Goal: Information Seeking & Learning: Compare options

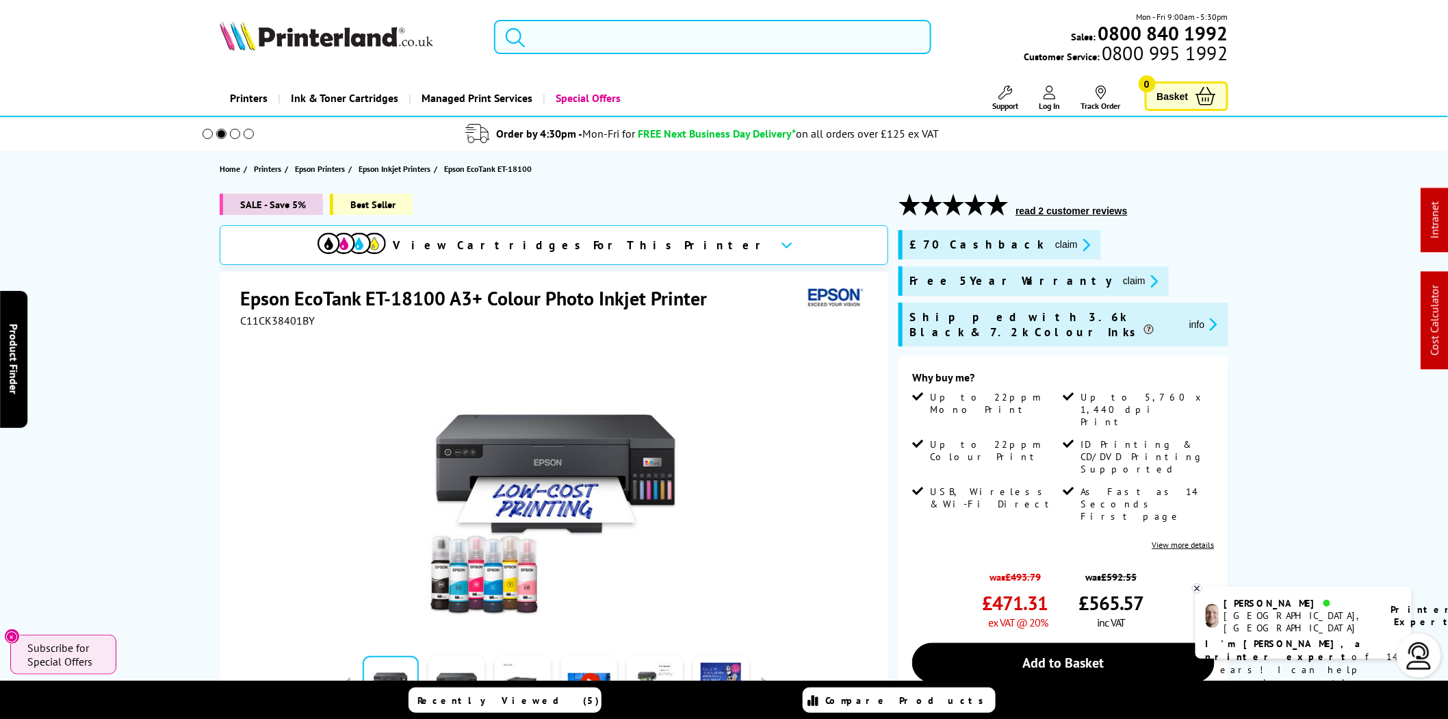
click at [645, 34] on input "search" at bounding box center [712, 37] width 437 height 34
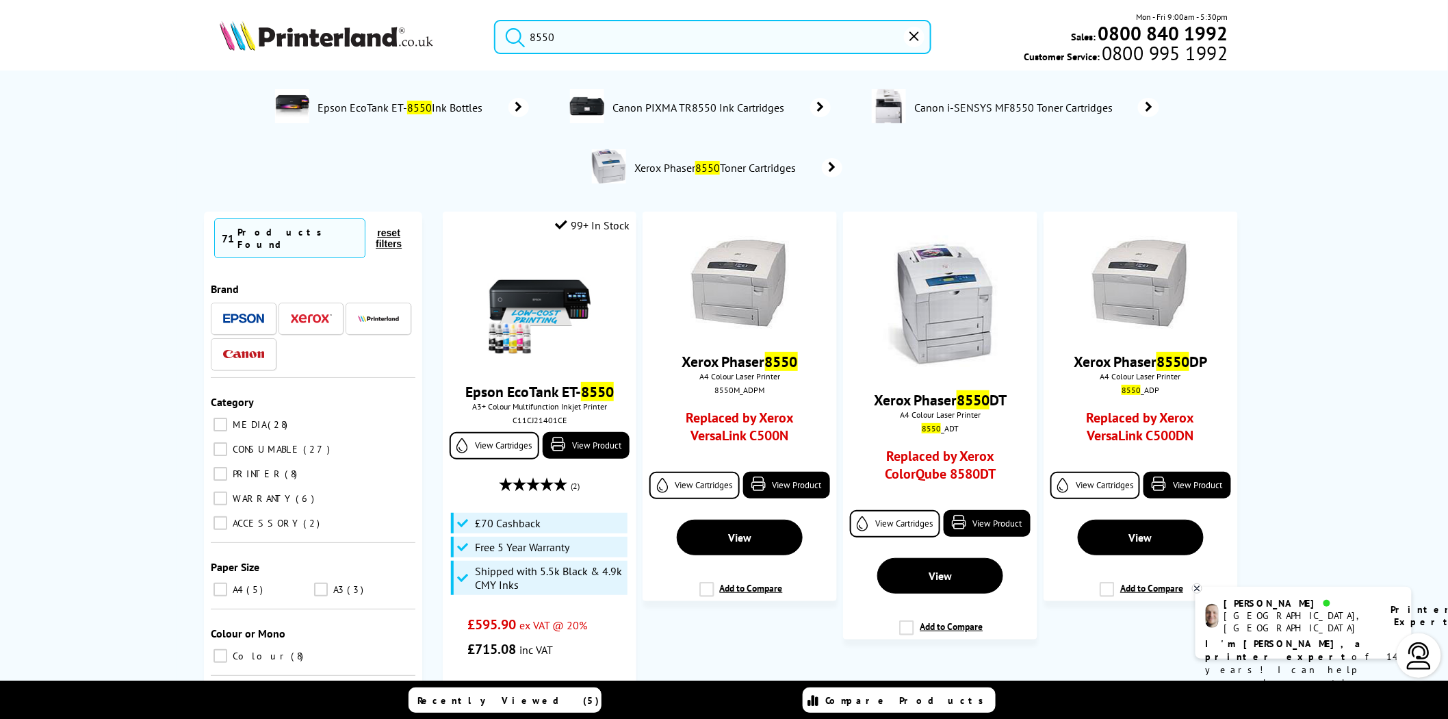
type input "8550"
drag, startPoint x: 625, startPoint y: 38, endPoint x: 471, endPoint y: 35, distance: 154.0
click at [471, 35] on div "8550 Mon - Fri 9:00am - 5:30pm Sales: 0800 840 1992 Customer Service: 0800 995 …" at bounding box center [724, 40] width 1095 height 60
click at [652, 44] on input "8550" at bounding box center [712, 37] width 437 height 34
click at [579, 291] on img at bounding box center [539, 308] width 103 height 103
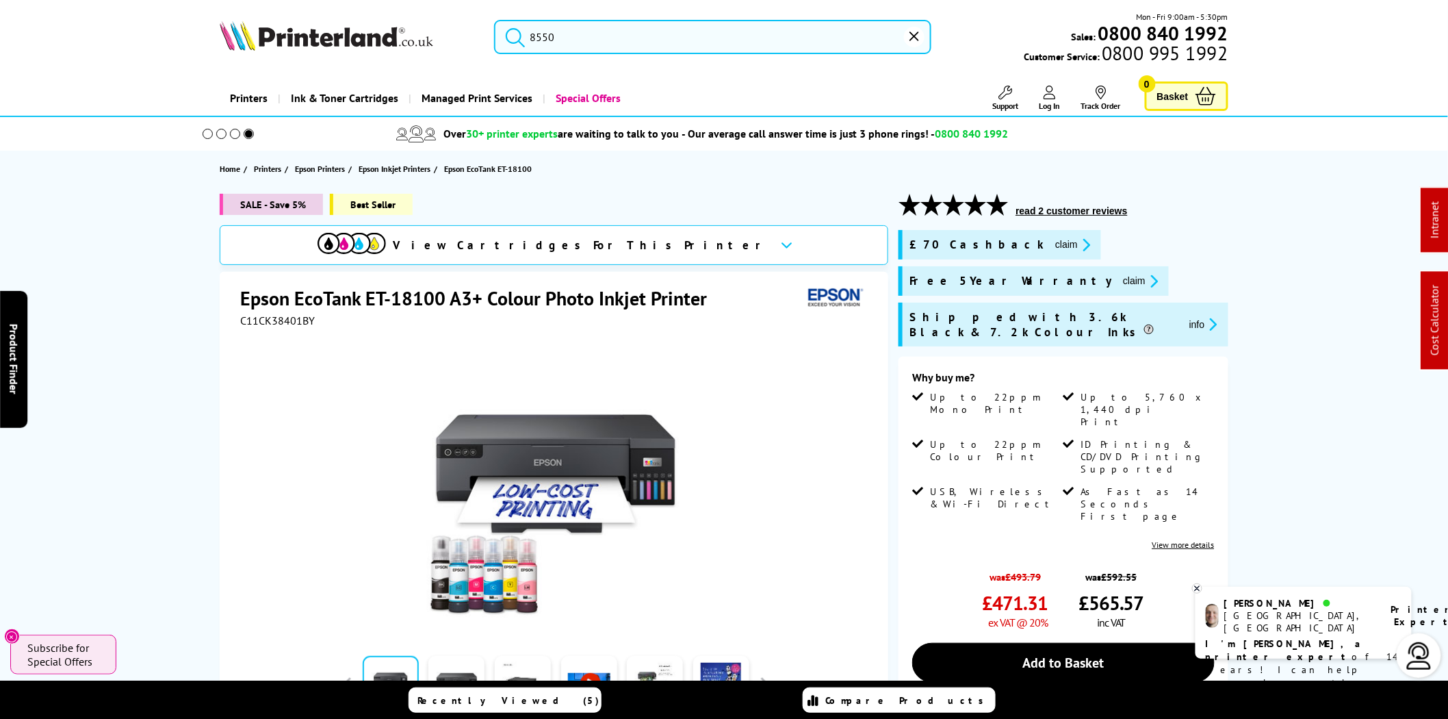
drag, startPoint x: 652, startPoint y: 25, endPoint x: 639, endPoint y: 29, distance: 13.4
click at [652, 25] on input "8550" at bounding box center [712, 37] width 437 height 34
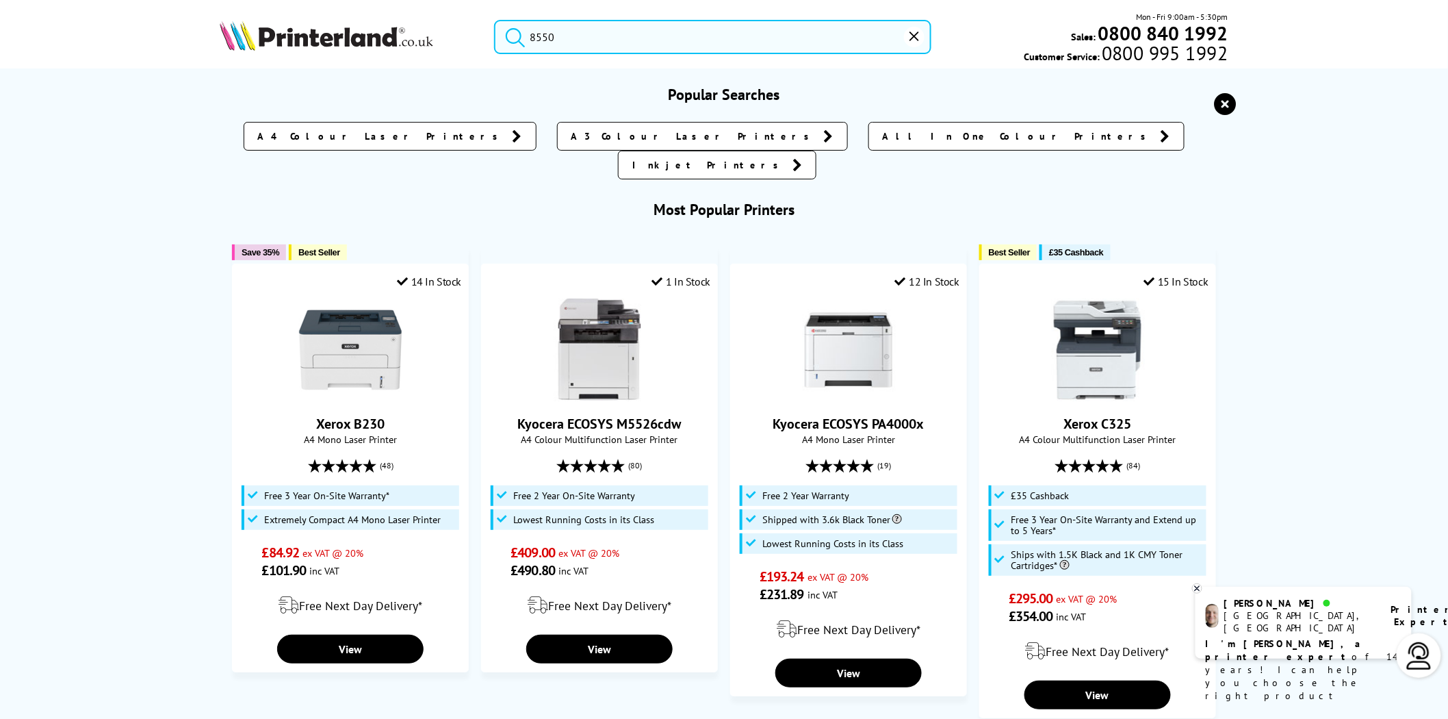
drag, startPoint x: 578, startPoint y: 35, endPoint x: 470, endPoint y: 35, distance: 108.2
click at [470, 35] on div "8550 Mon - Fri 9:00am - 5:30pm Sales: 0800 840 1992 Customer Service: 0800 995 …" at bounding box center [724, 40] width 1095 height 60
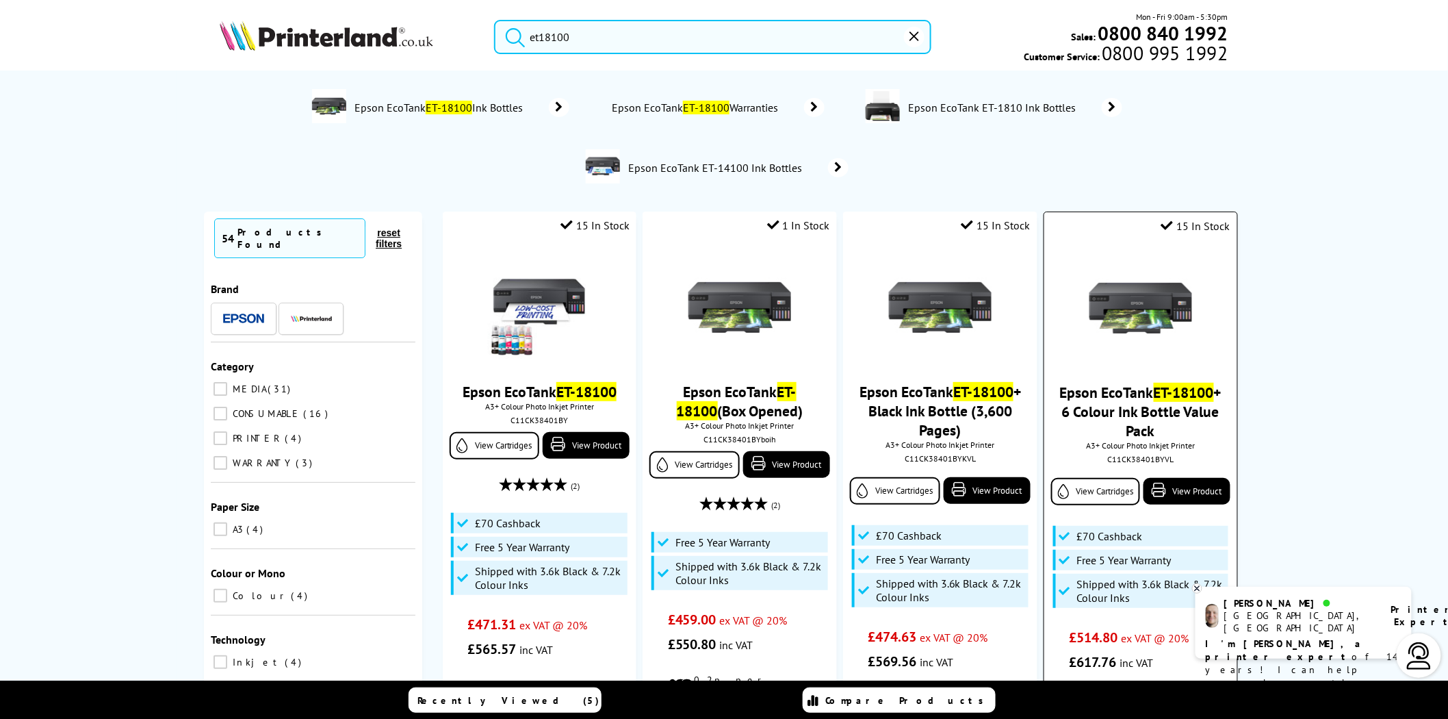
type input "et18100"
click at [524, 307] on img at bounding box center [539, 308] width 103 height 103
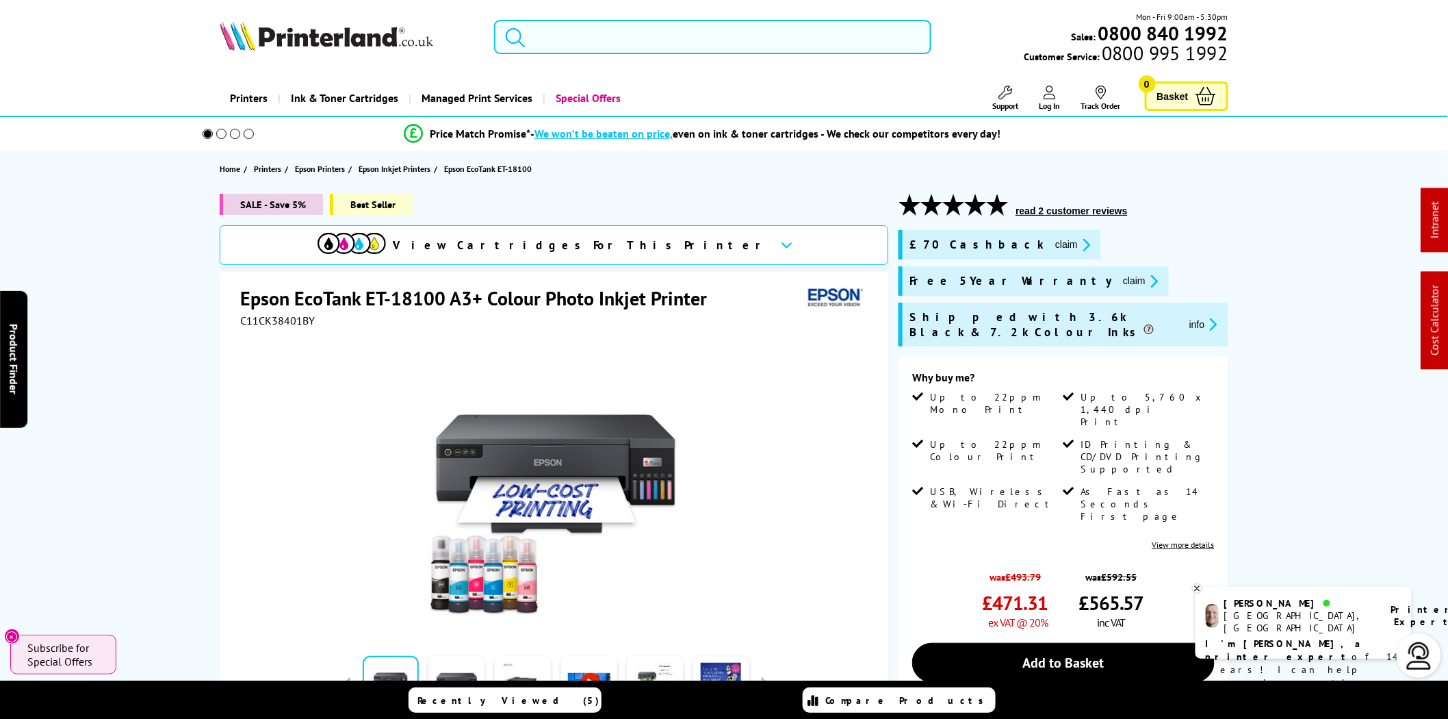
click at [610, 36] on input "search" at bounding box center [712, 37] width 437 height 34
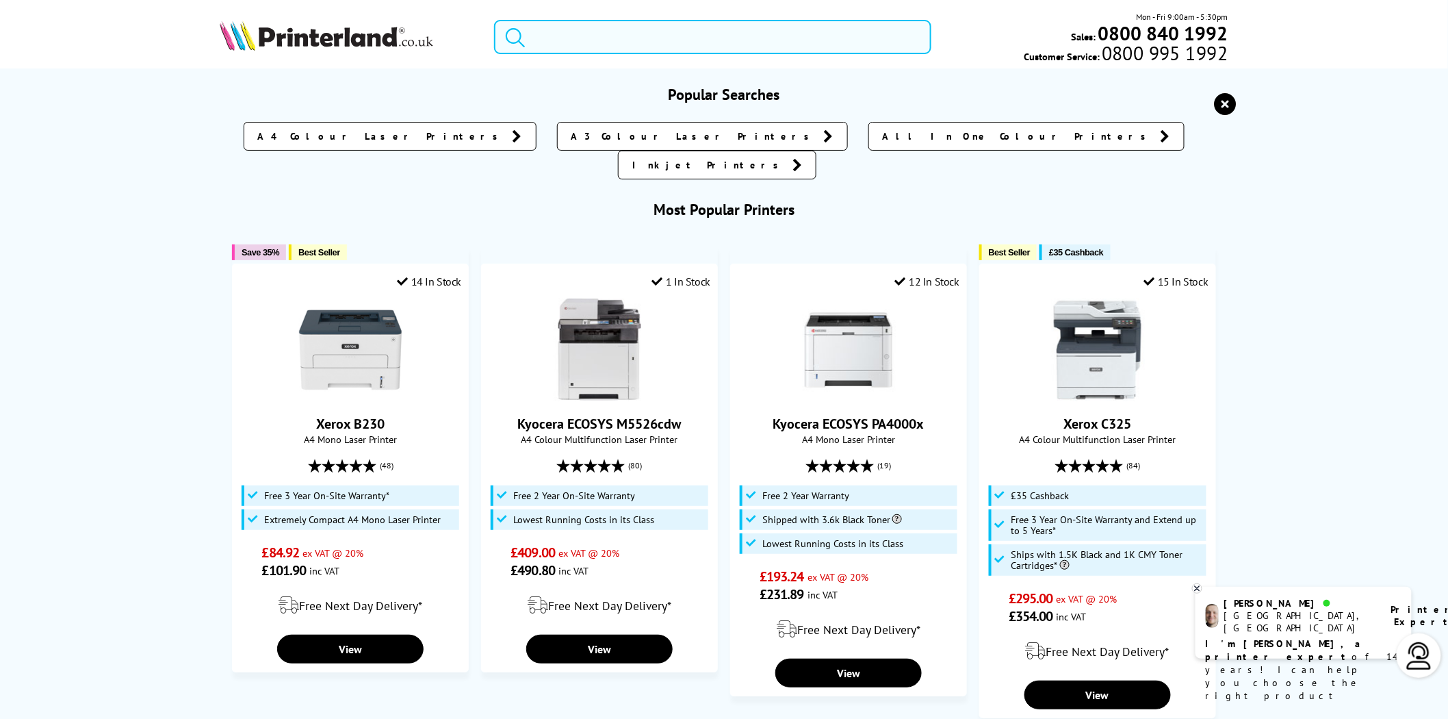
click at [610, 36] on input "search" at bounding box center [712, 37] width 437 height 34
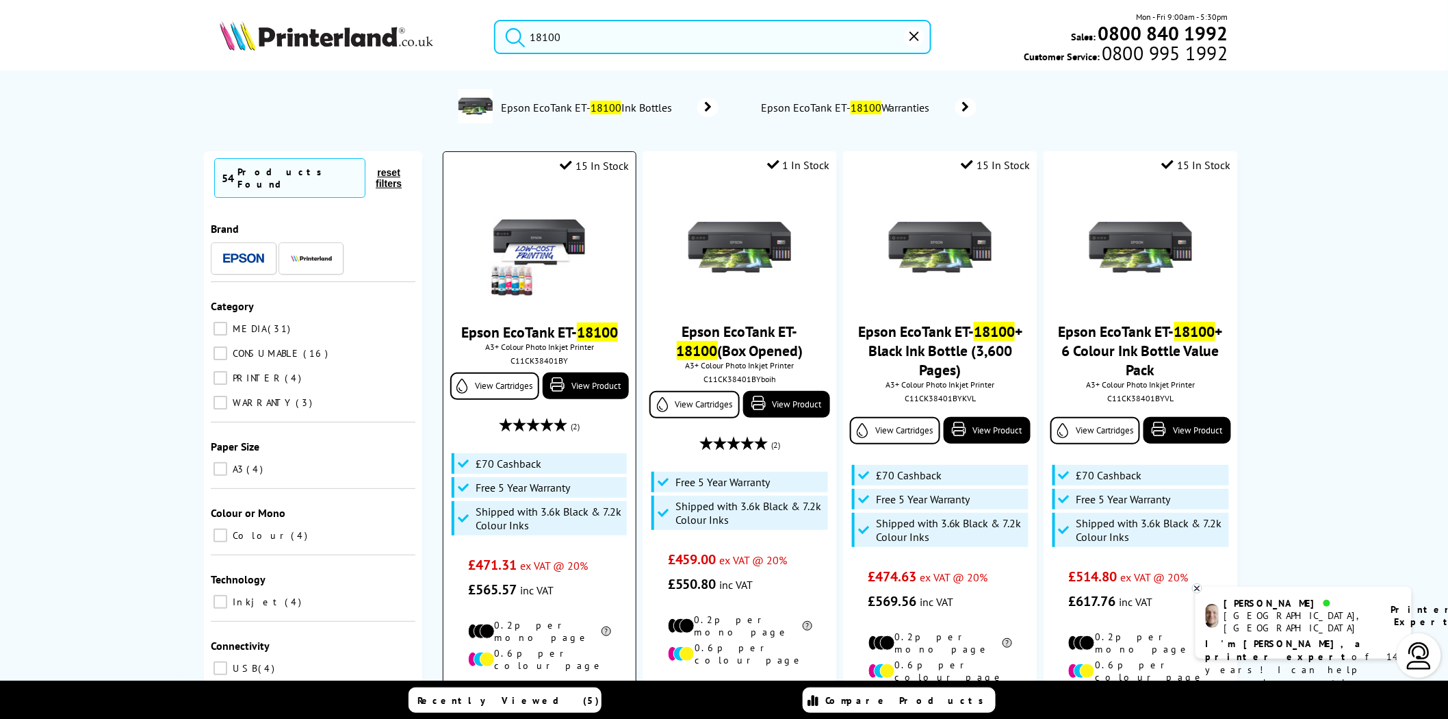
type input "18100"
click at [550, 364] on div "C11CK38401BY" at bounding box center [540, 360] width 172 height 10
copy div "C11CK38401BY"
click at [724, 234] on img at bounding box center [740, 247] width 103 height 103
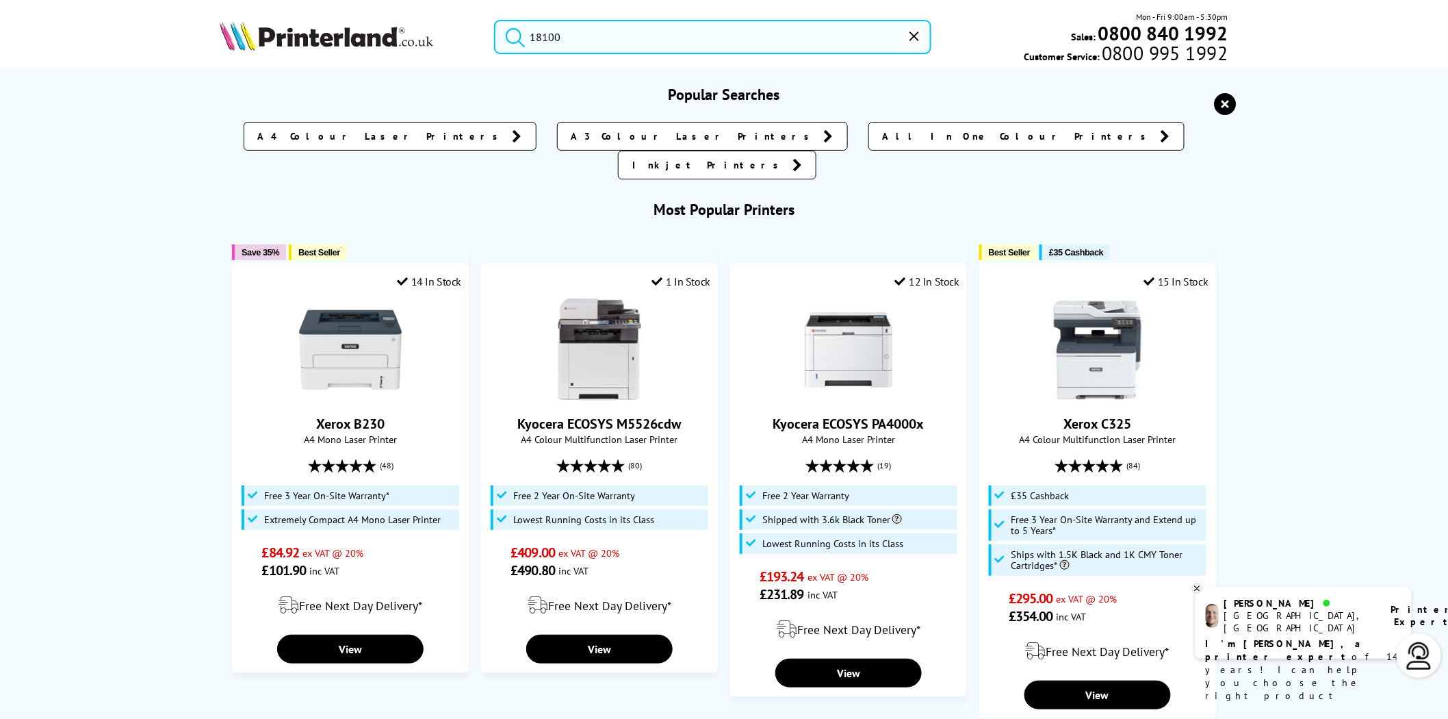
drag, startPoint x: 583, startPoint y: 29, endPoint x: 489, endPoint y: 11, distance: 95.5
click at [489, 11] on div "18100 Mon - Fri 9:00am - 5:30pm Sales: 0800 840 1992 Customer Service: 0800 995…" at bounding box center [724, 40] width 1095 height 60
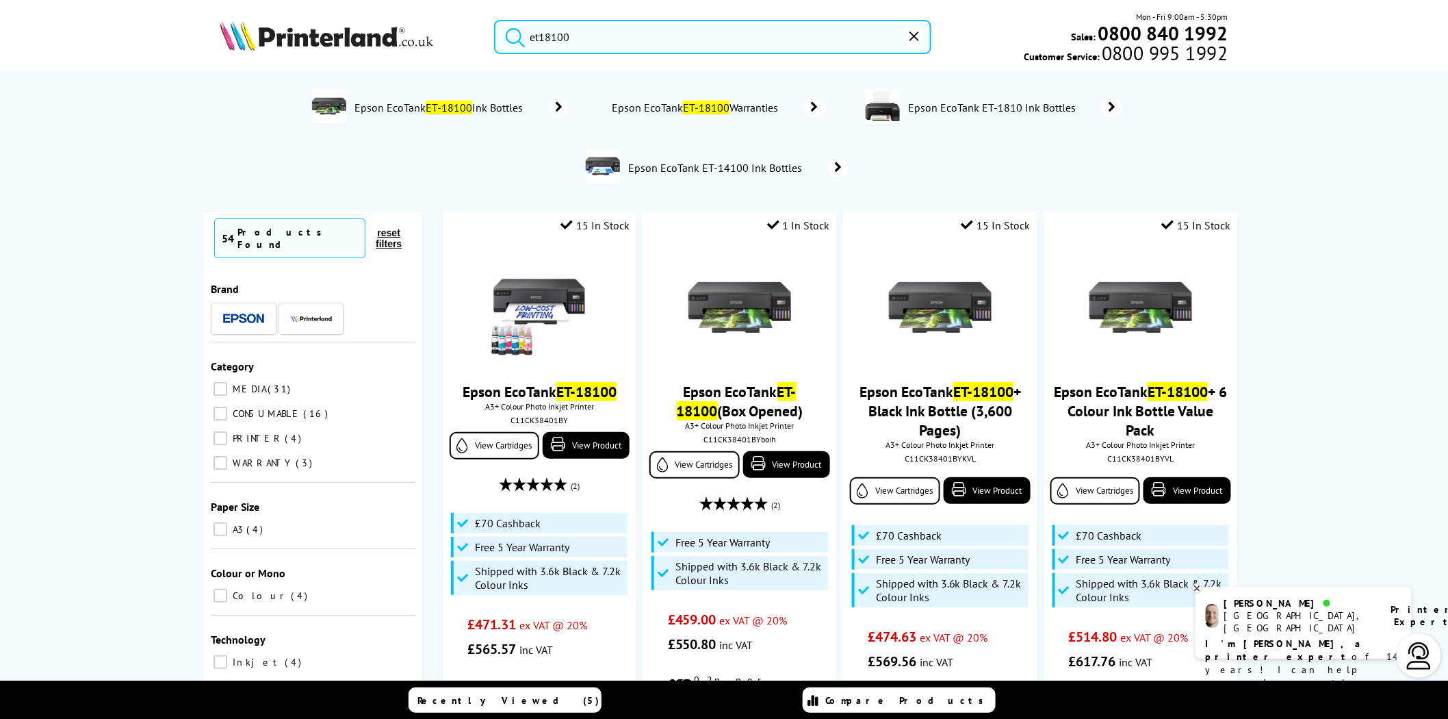
type input "et18100"
click at [357, 42] on img at bounding box center [327, 36] width 214 height 30
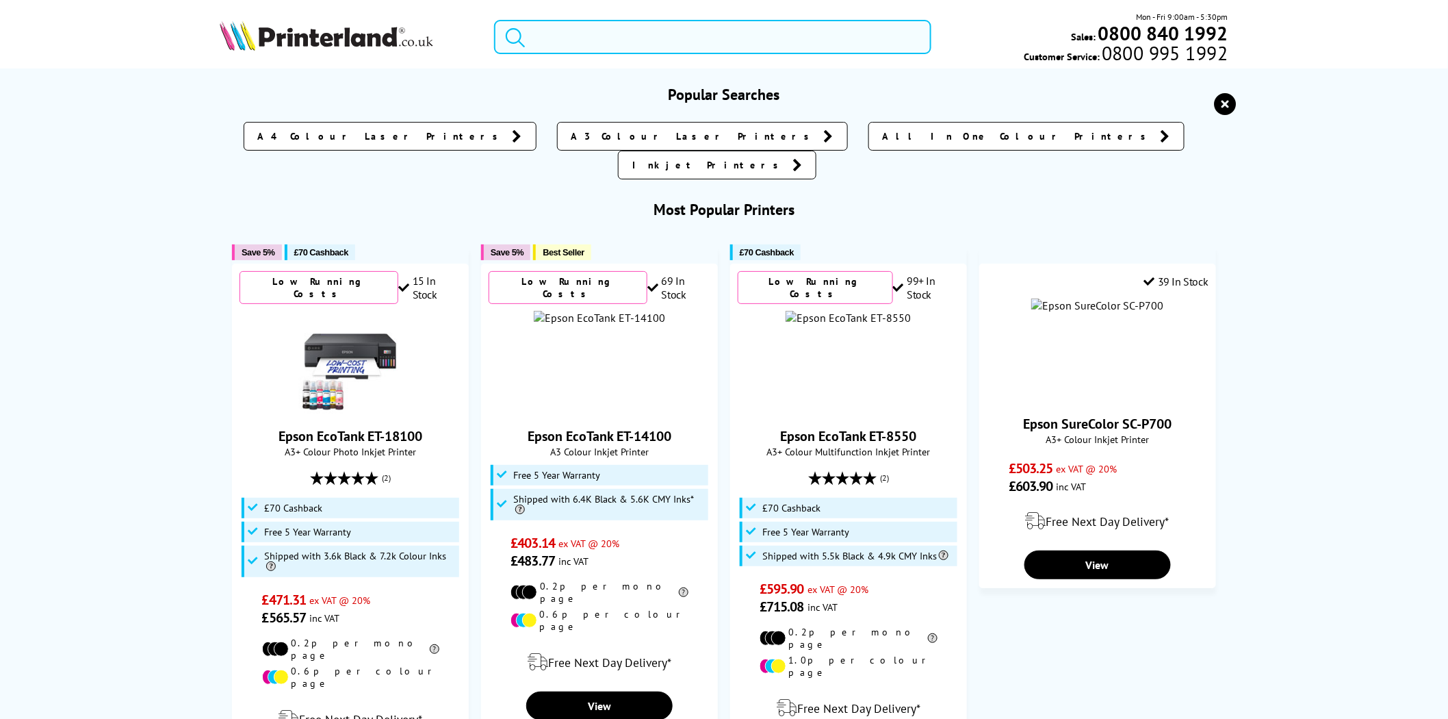
click at [712, 31] on input "search" at bounding box center [712, 37] width 437 height 34
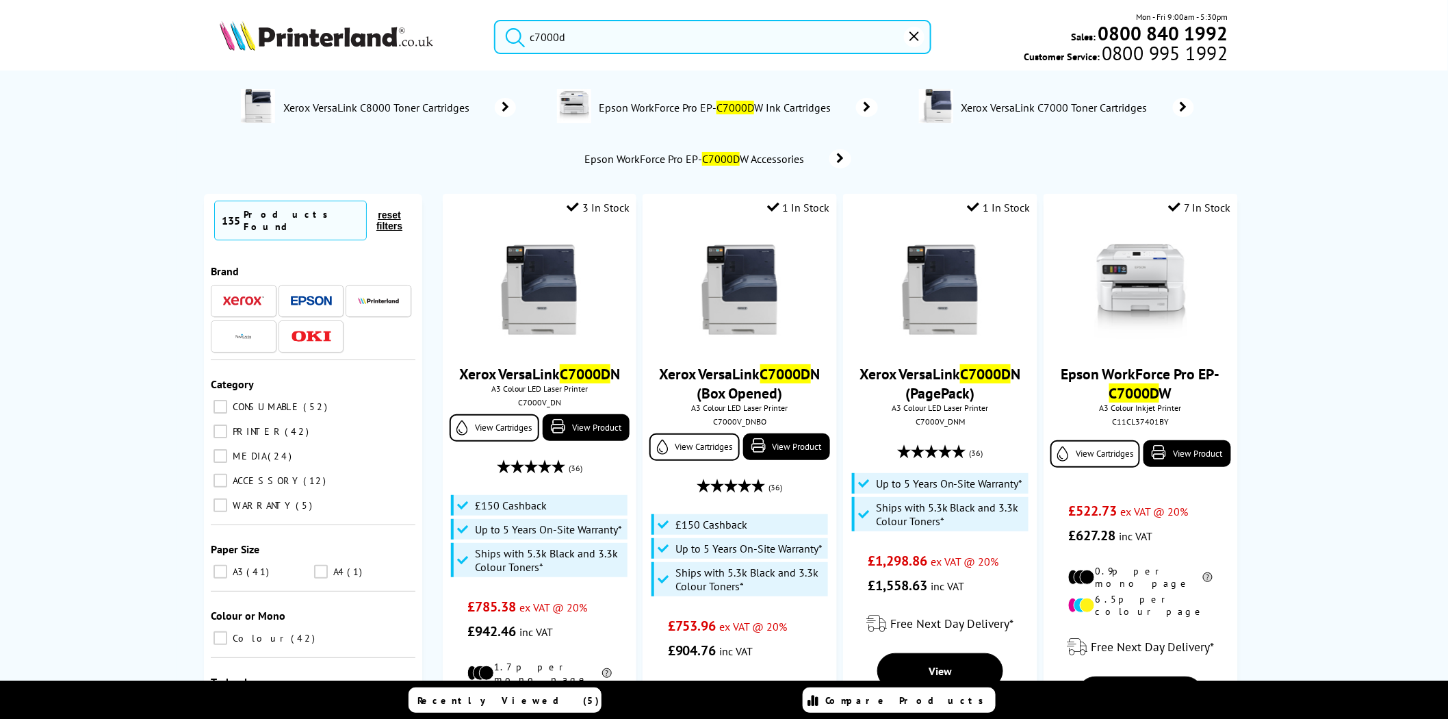
type input "c7000d"
click at [614, 46] on input "c7000d" at bounding box center [712, 37] width 437 height 34
drag, startPoint x: 626, startPoint y: 42, endPoint x: 493, endPoint y: 40, distance: 132.8
click at [493, 40] on div "c7000d" at bounding box center [704, 37] width 455 height 34
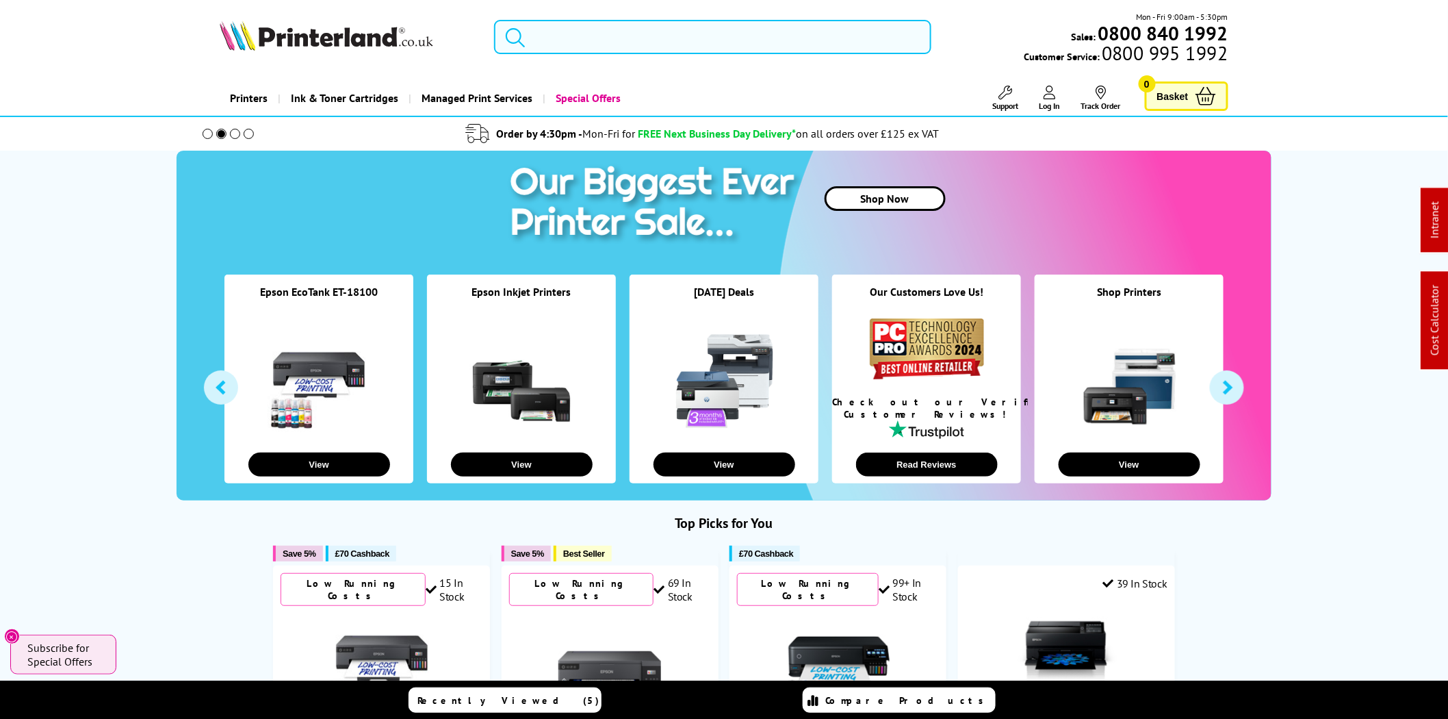
click at [563, 31] on input "search" at bounding box center [712, 37] width 437 height 34
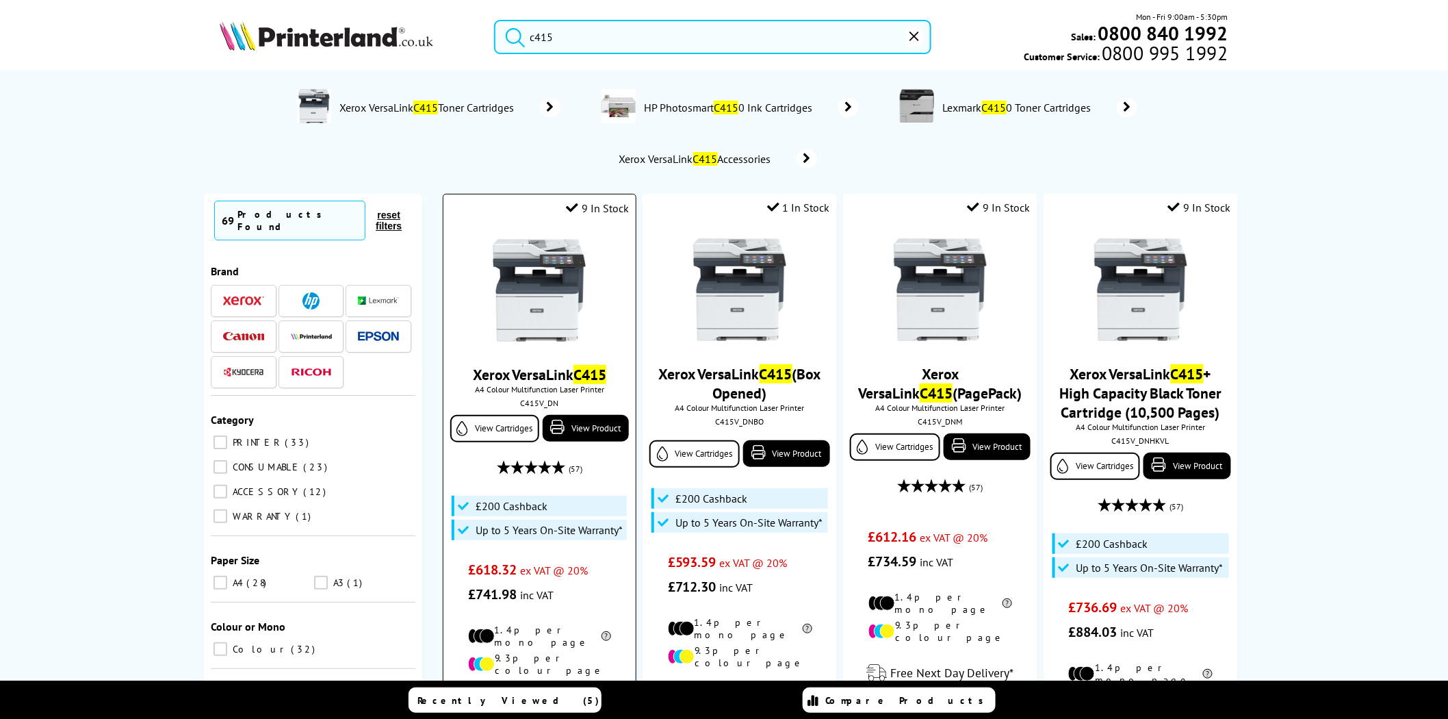
type input "c415"
click at [550, 268] on img at bounding box center [539, 290] width 103 height 103
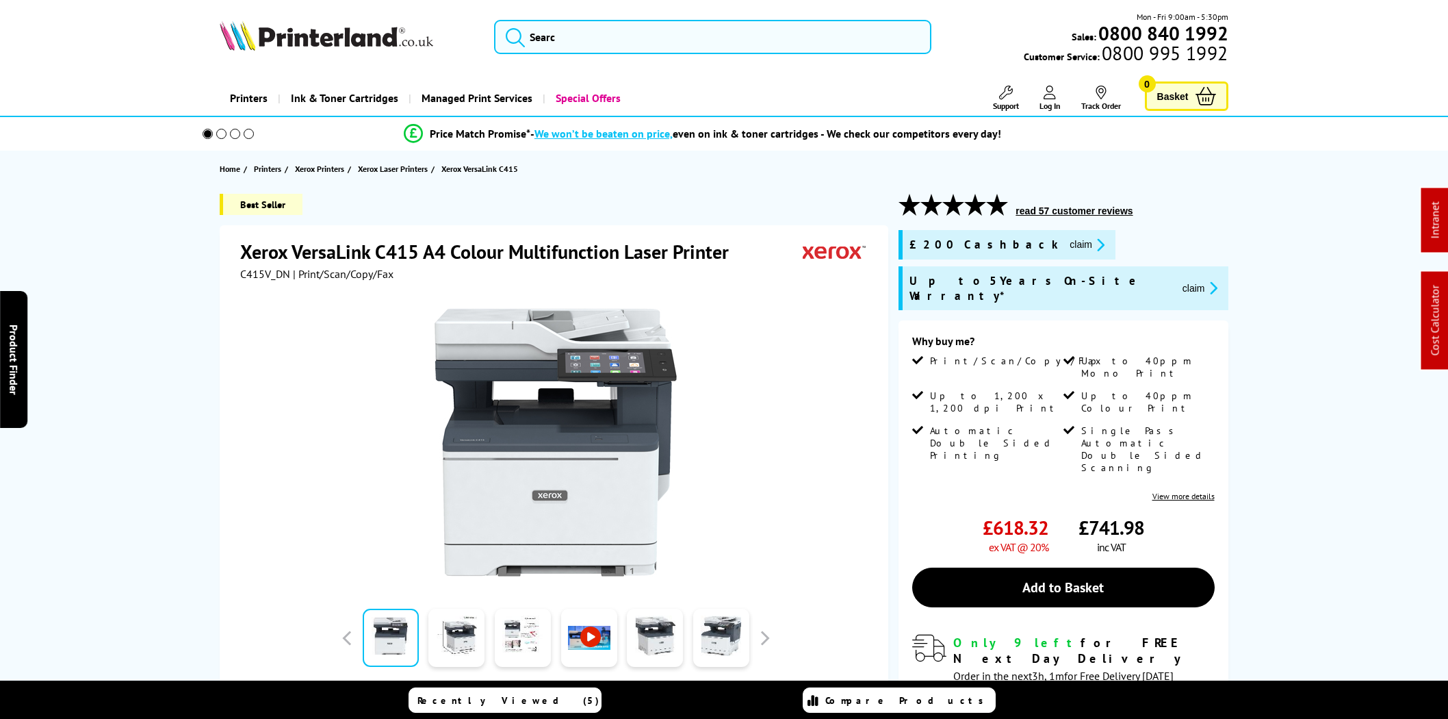
click at [1092, 244] on icon "promo-description" at bounding box center [1098, 245] width 12 height 14
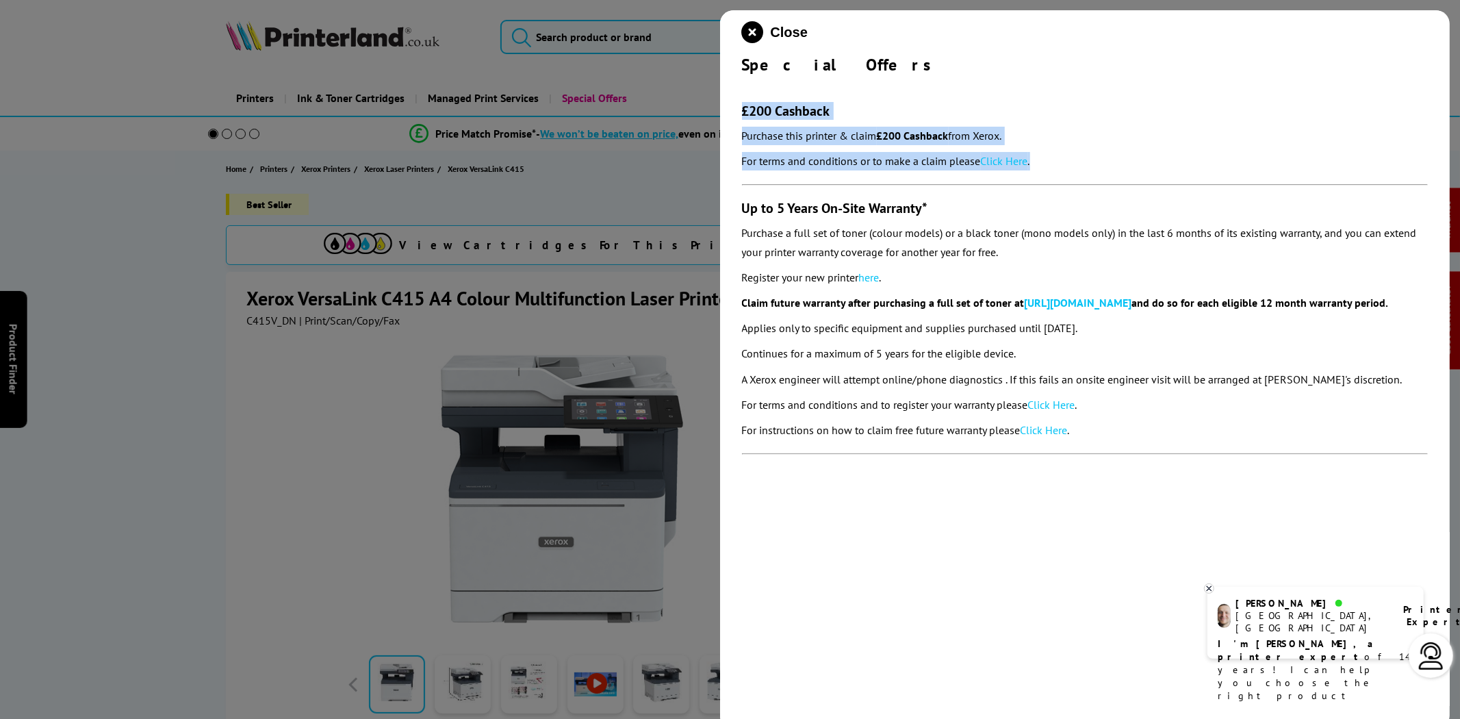
drag, startPoint x: 1022, startPoint y: 162, endPoint x: 738, endPoint y: 114, distance: 288.1
click at [738, 114] on div "Close Special Offers £200 Cashback Purchase this printer & claim £200 Cashback …" at bounding box center [1085, 369] width 730 height 719
copy section "£200 Cashback Purchase this printer & claim £200 Cashback from Xerox. For terms…"
click at [1016, 157] on link "Click Here" at bounding box center [1004, 161] width 47 height 14
click at [758, 29] on icon "close modal" at bounding box center [753, 32] width 22 height 22
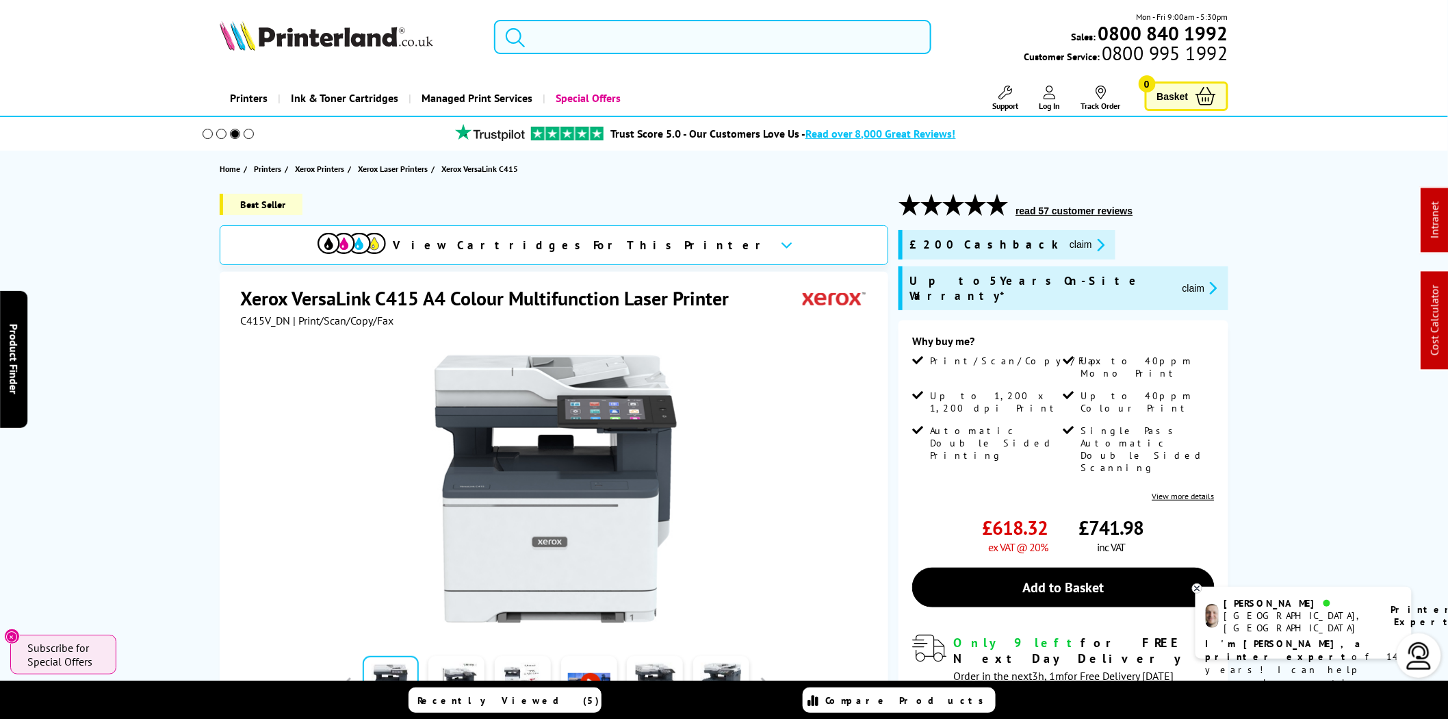
click at [601, 32] on input "search" at bounding box center [712, 37] width 437 height 34
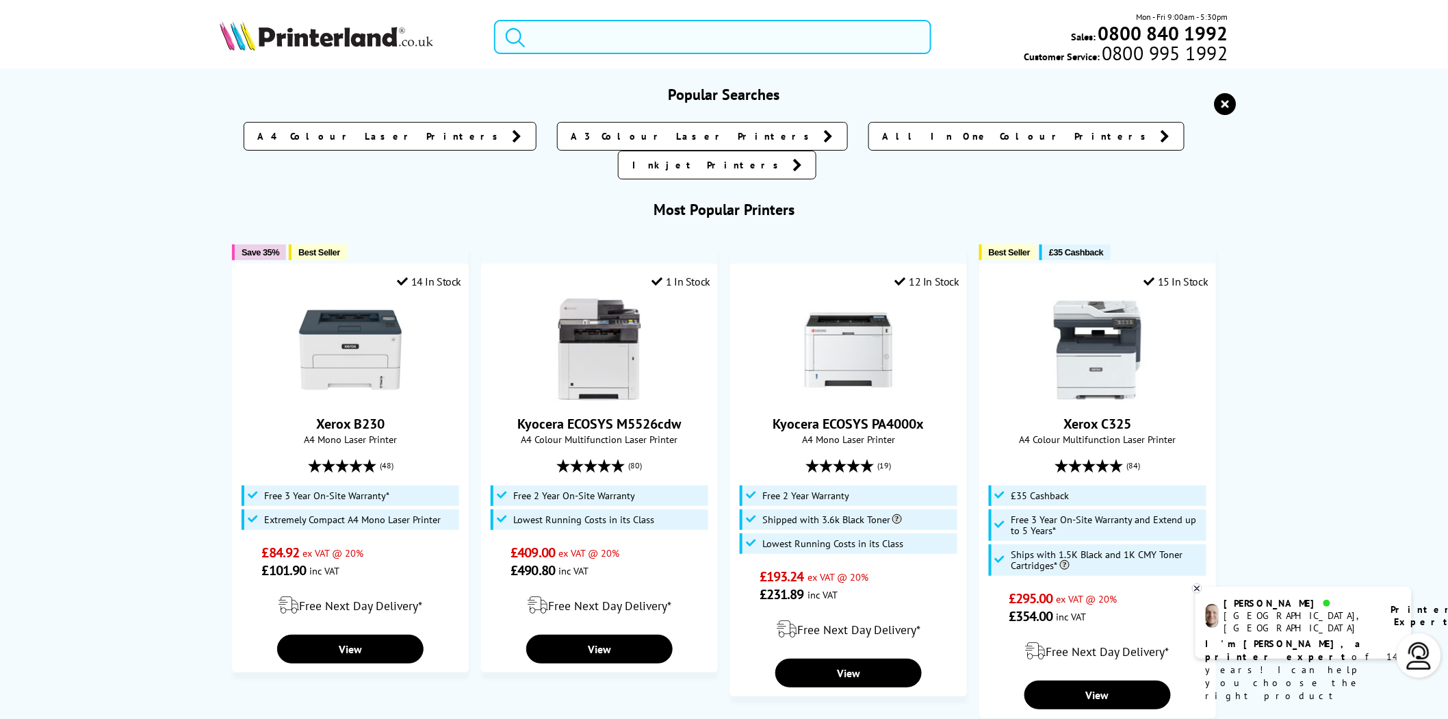
click at [601, 32] on input "search" at bounding box center [712, 37] width 437 height 34
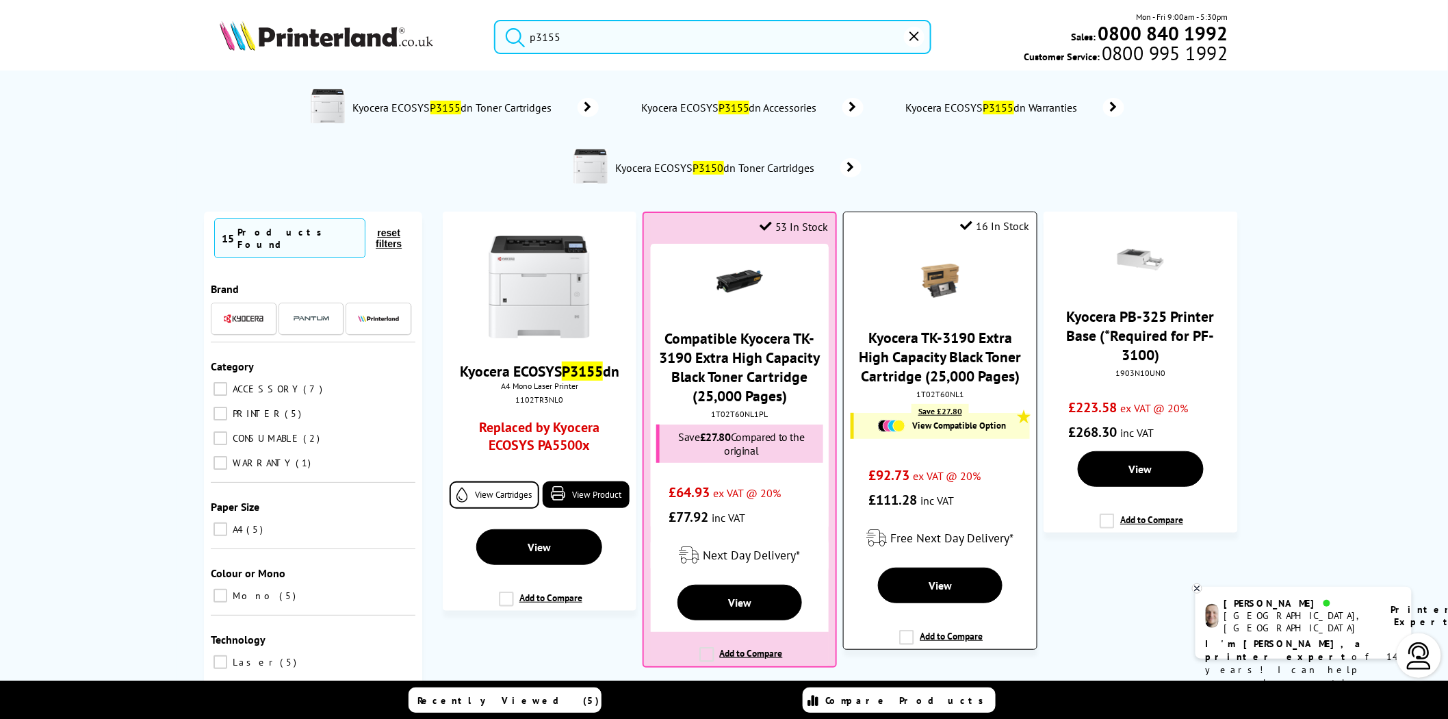
type input "p3155"
click at [947, 398] on div "1T02T60NL1" at bounding box center [940, 394] width 172 height 10
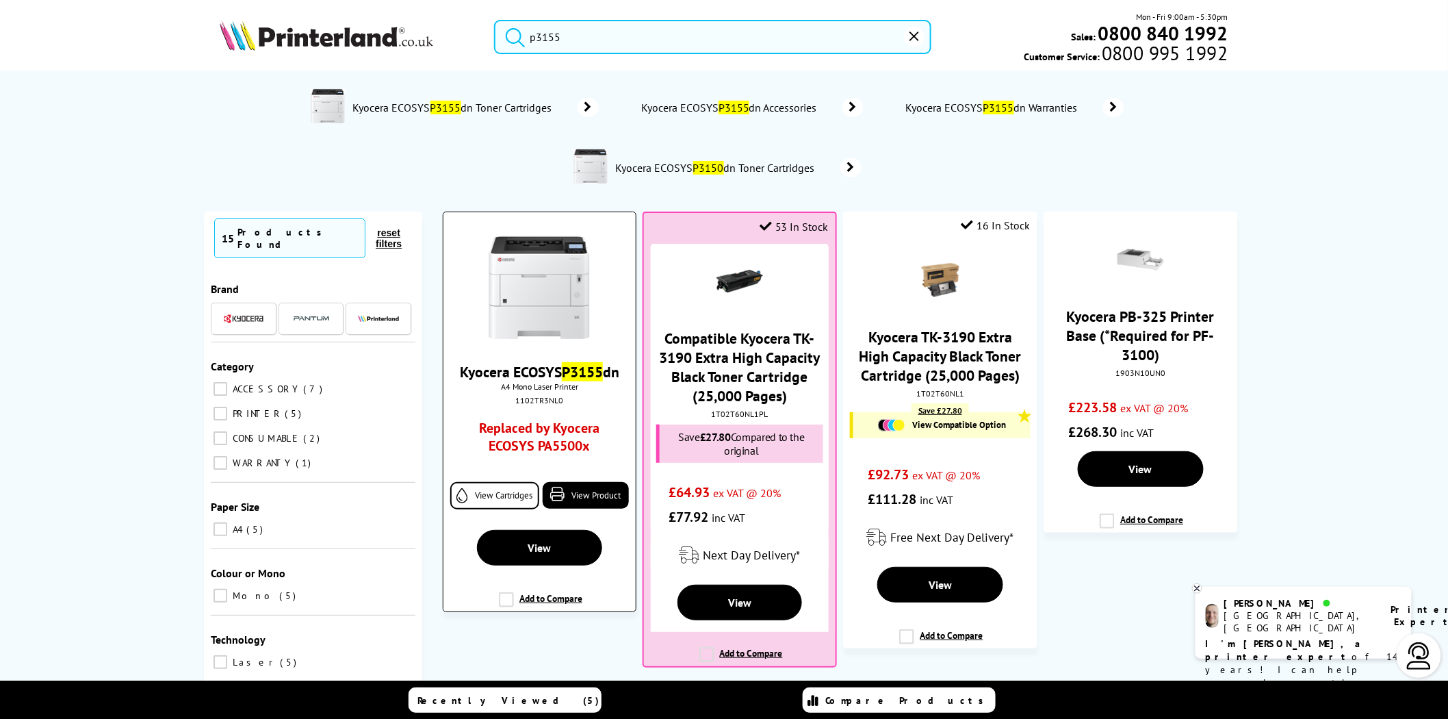
click at [542, 298] on img at bounding box center [539, 287] width 103 height 103
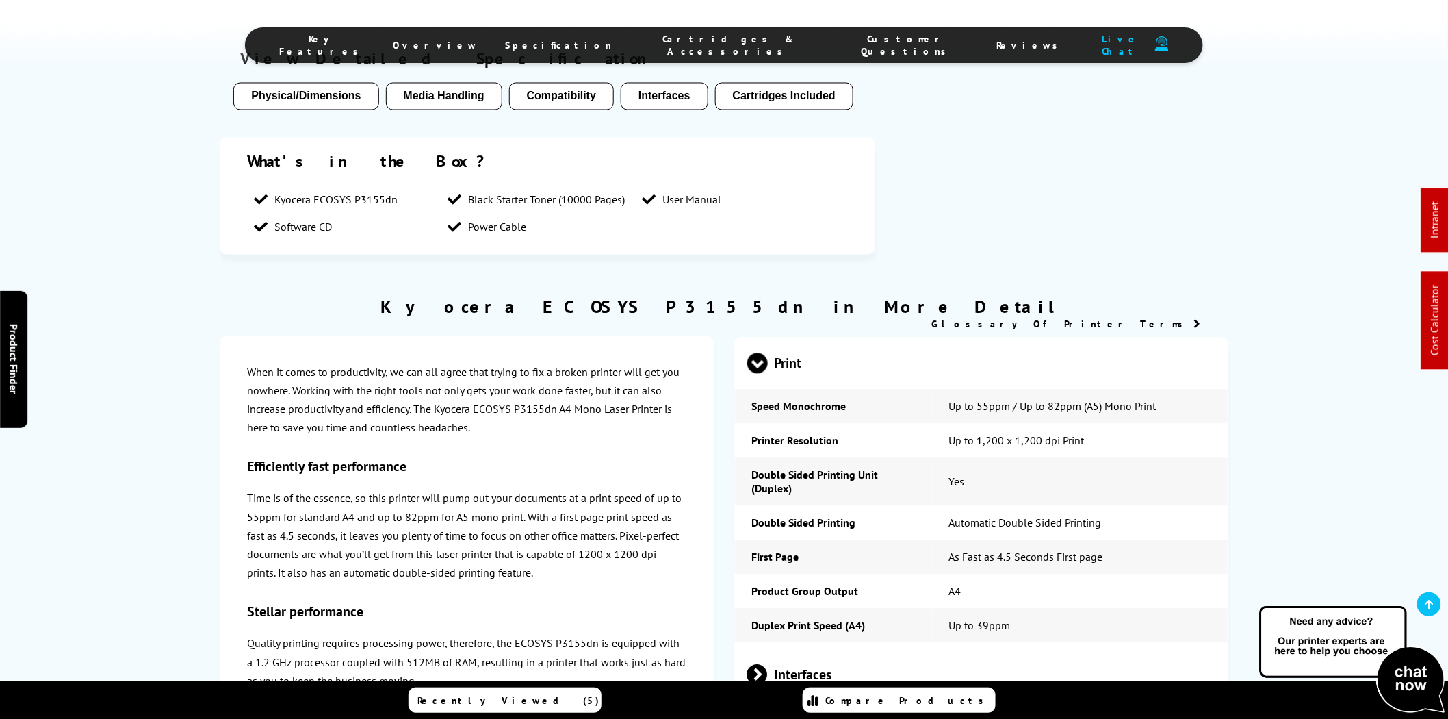
click at [695, 47] on span "Cartridges & Accessories" at bounding box center [728, 45] width 179 height 25
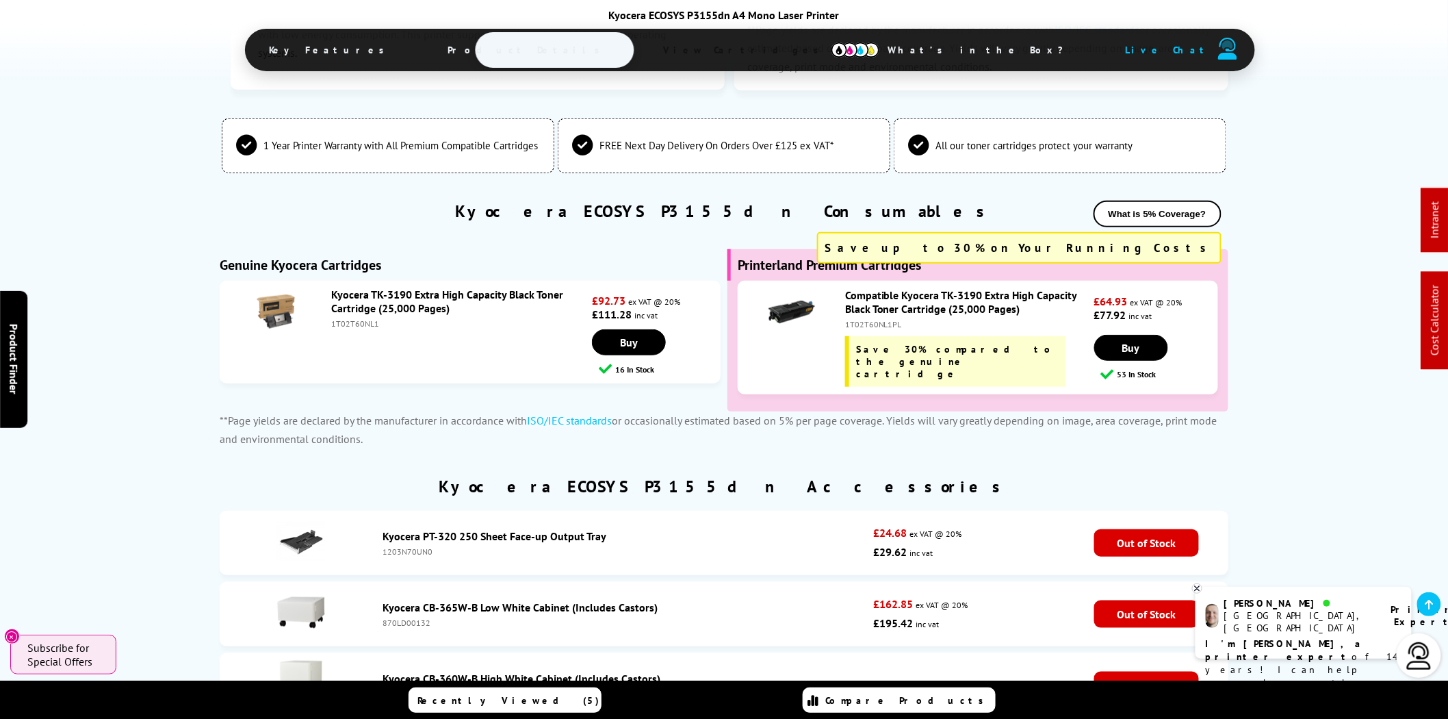
scroll to position [2445, 0]
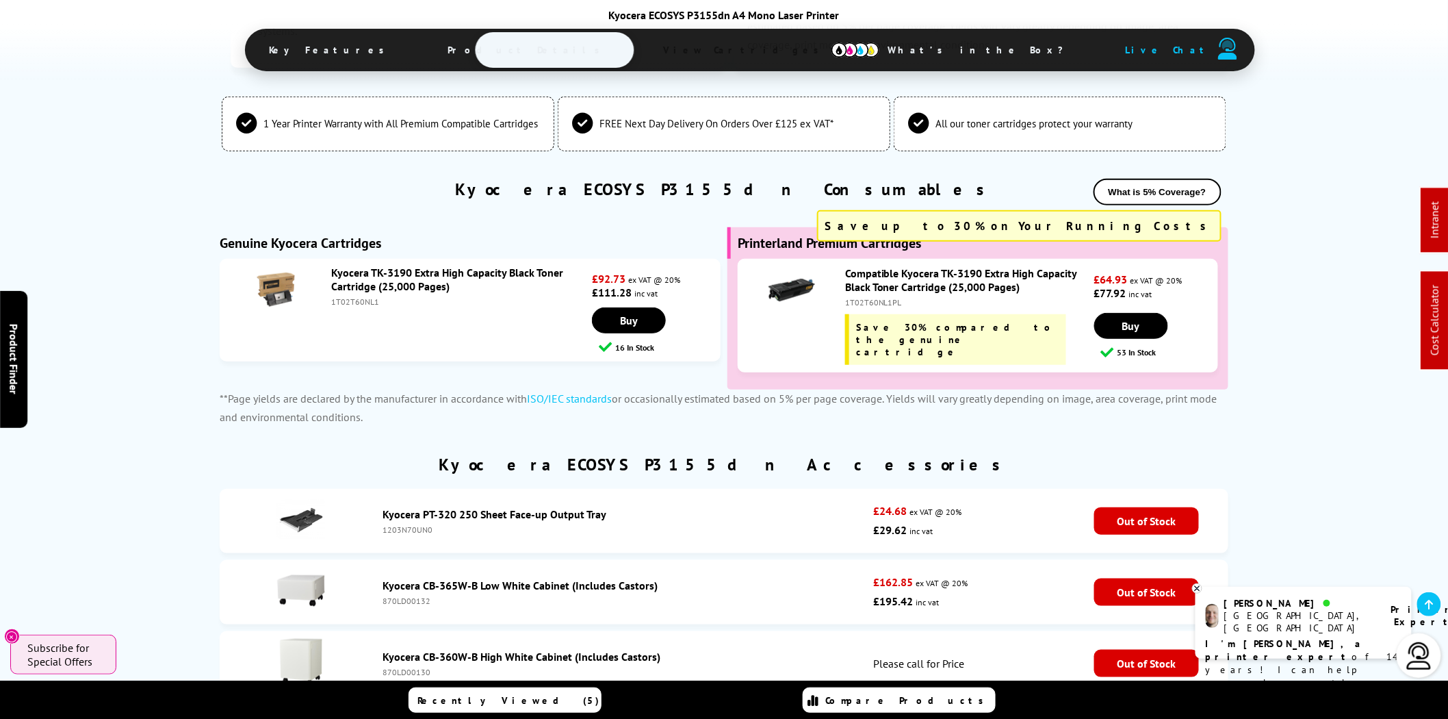
click at [356, 307] on div "1T02T60NL1" at bounding box center [459, 301] width 257 height 10
copy div "1T02T60NL1"
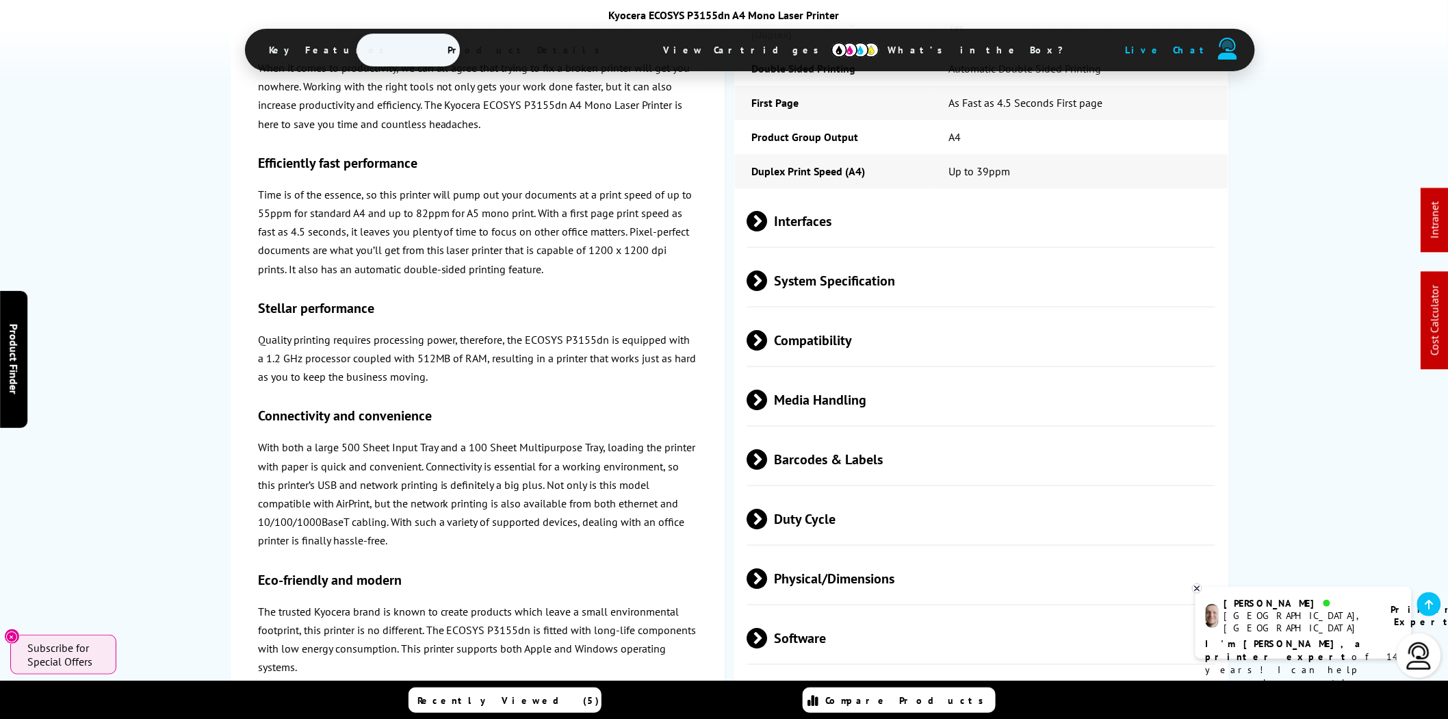
scroll to position [0, 0]
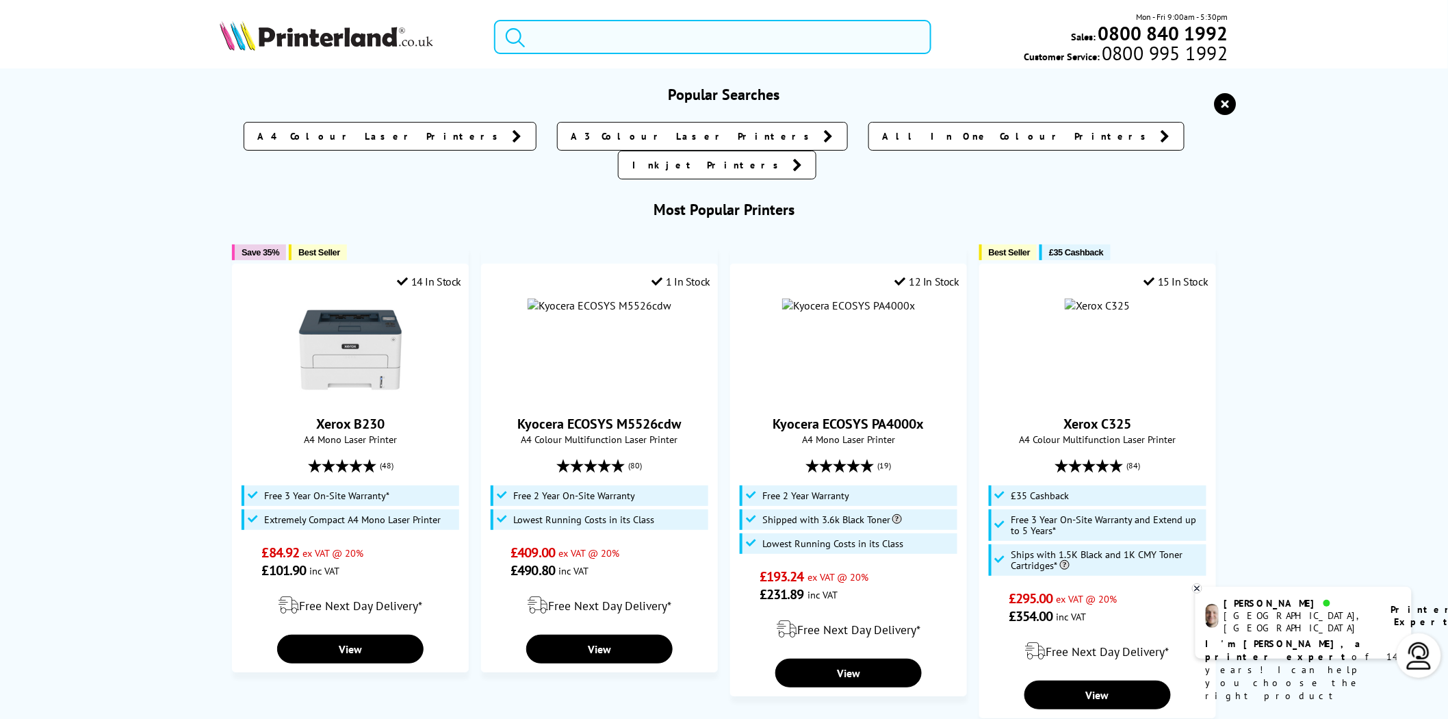
click at [646, 45] on input "search" at bounding box center [712, 37] width 437 height 34
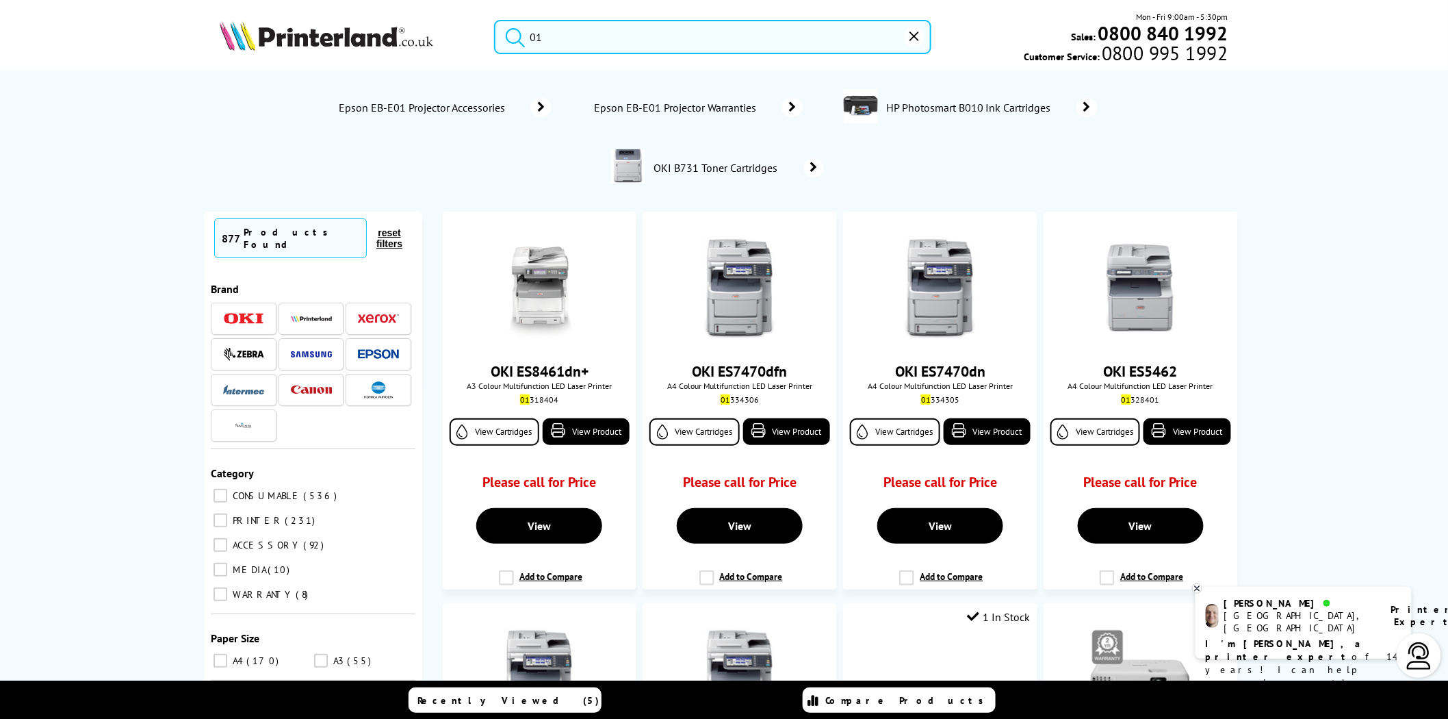
type input "0"
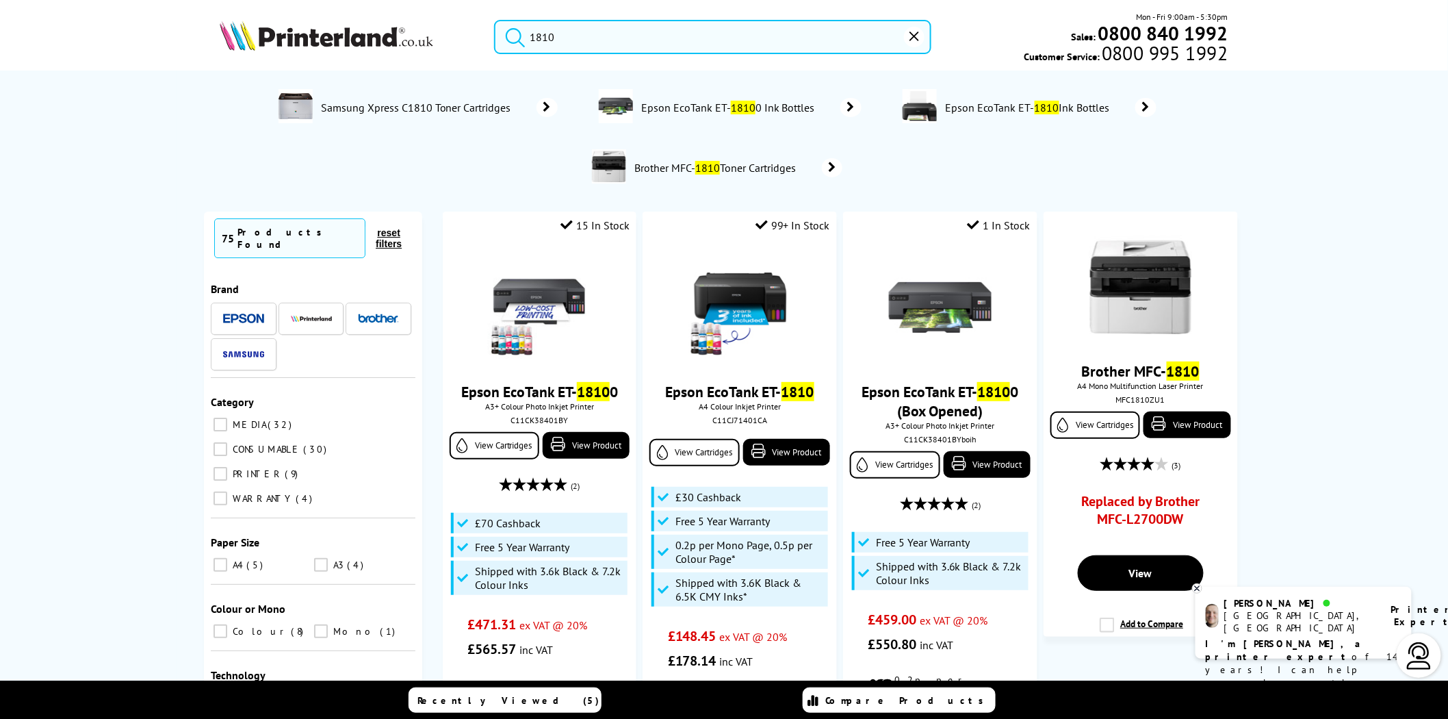
type input "1810"
click at [495, 20] on button "submit" at bounding box center [512, 35] width 34 height 30
click at [548, 303] on img at bounding box center [539, 308] width 103 height 103
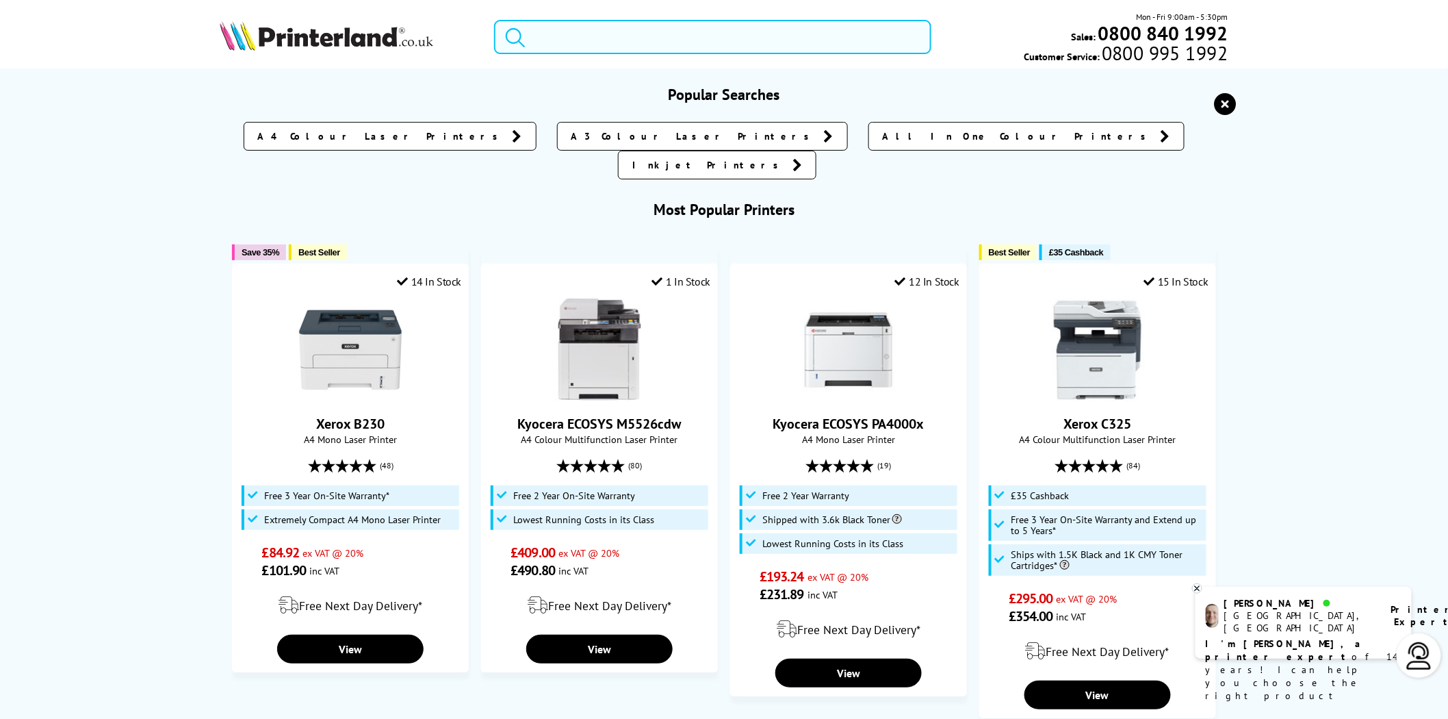
click at [617, 31] on input "search" at bounding box center [712, 37] width 437 height 34
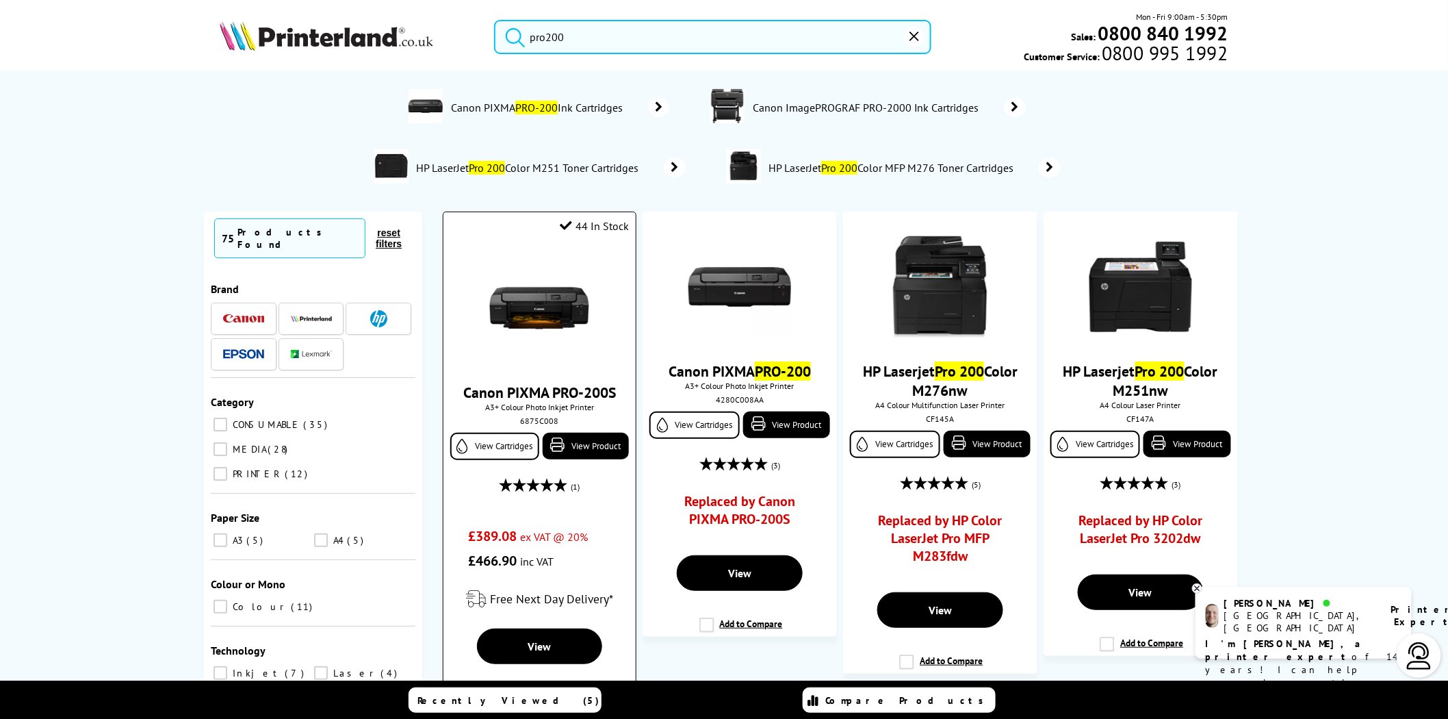
type input "pro200"
click at [521, 309] on img at bounding box center [539, 308] width 103 height 103
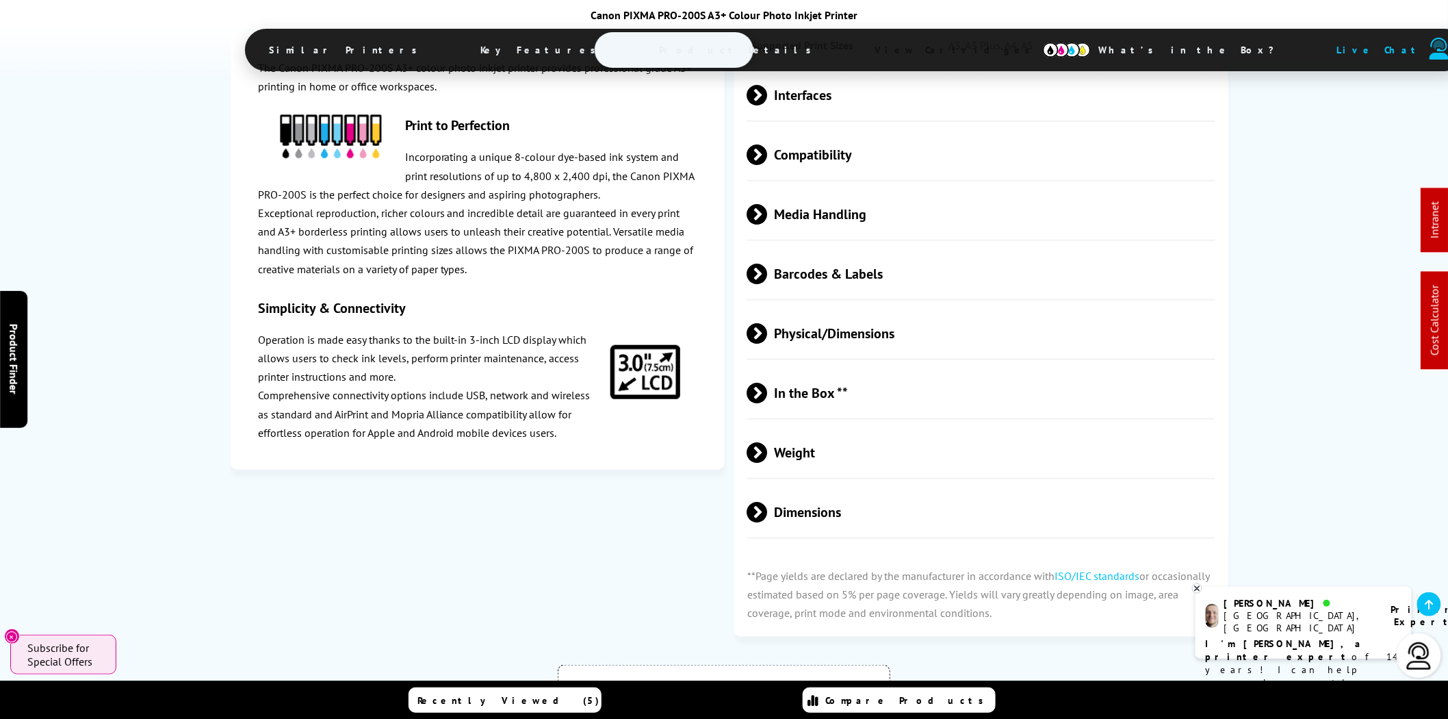
scroll to position [2408, 0]
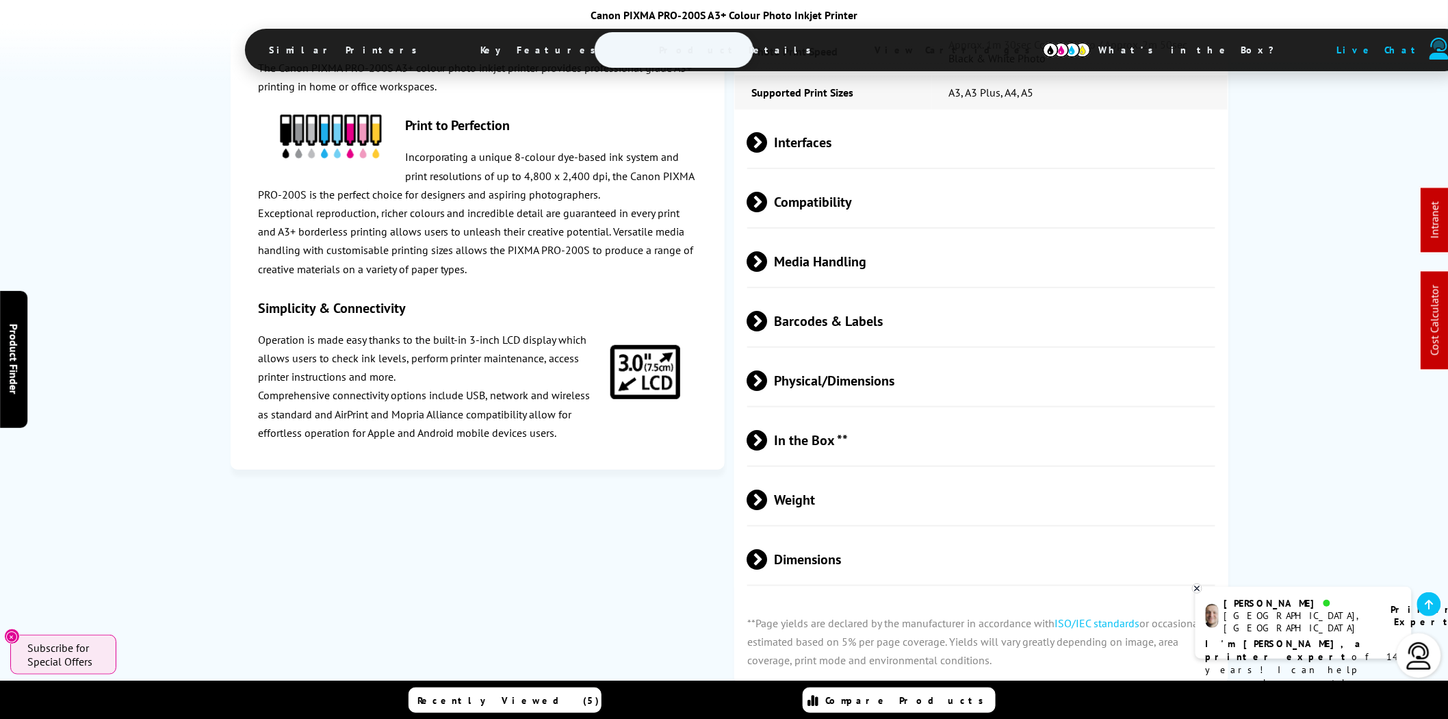
click at [857, 235] on span "Media Handling" at bounding box center [981, 260] width 468 height 51
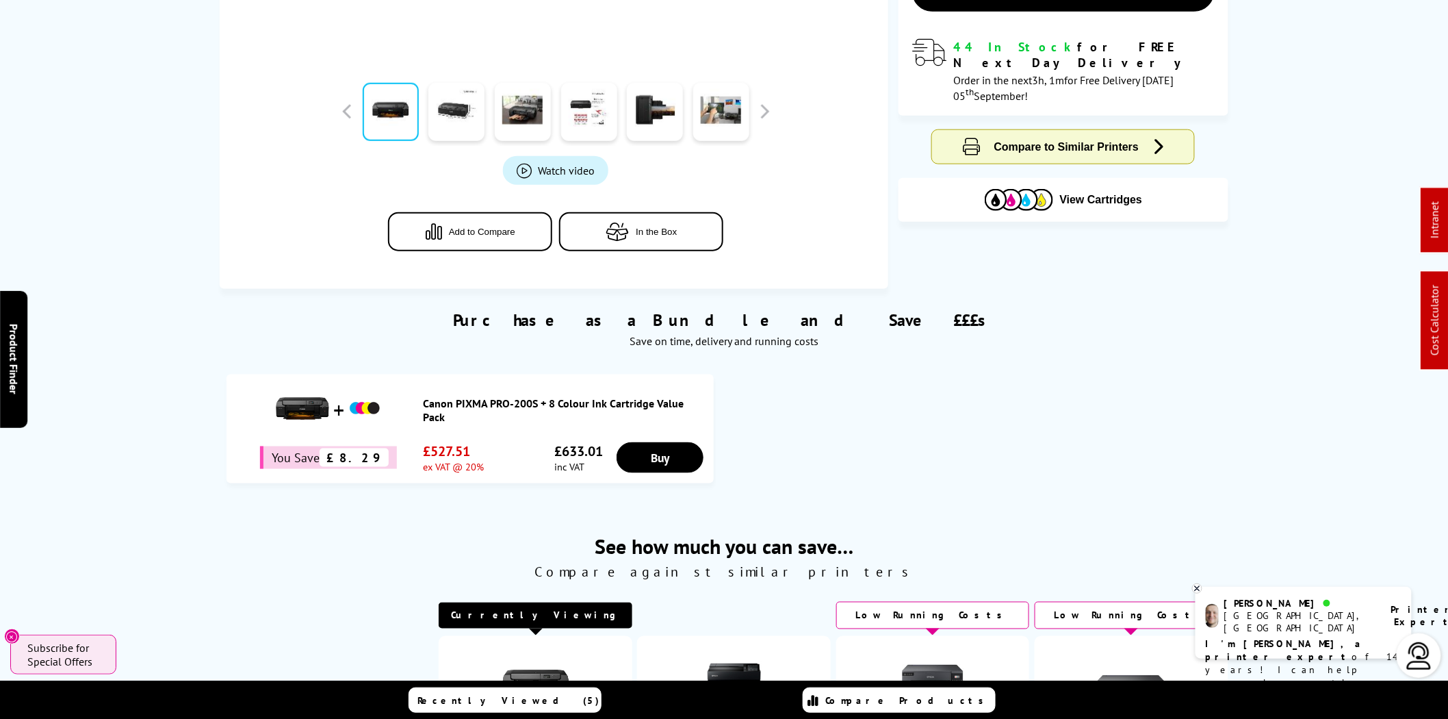
scroll to position [0, 0]
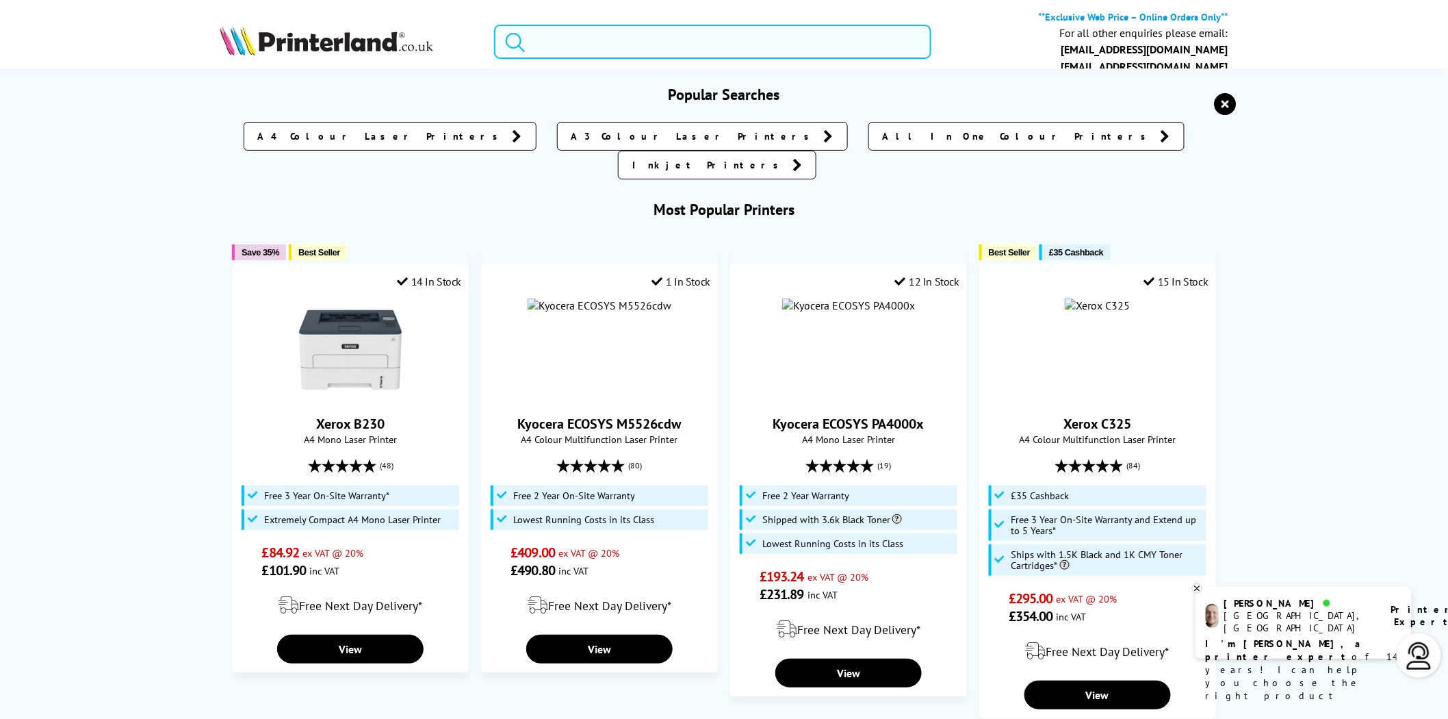
click at [696, 38] on input "search" at bounding box center [712, 42] width 437 height 34
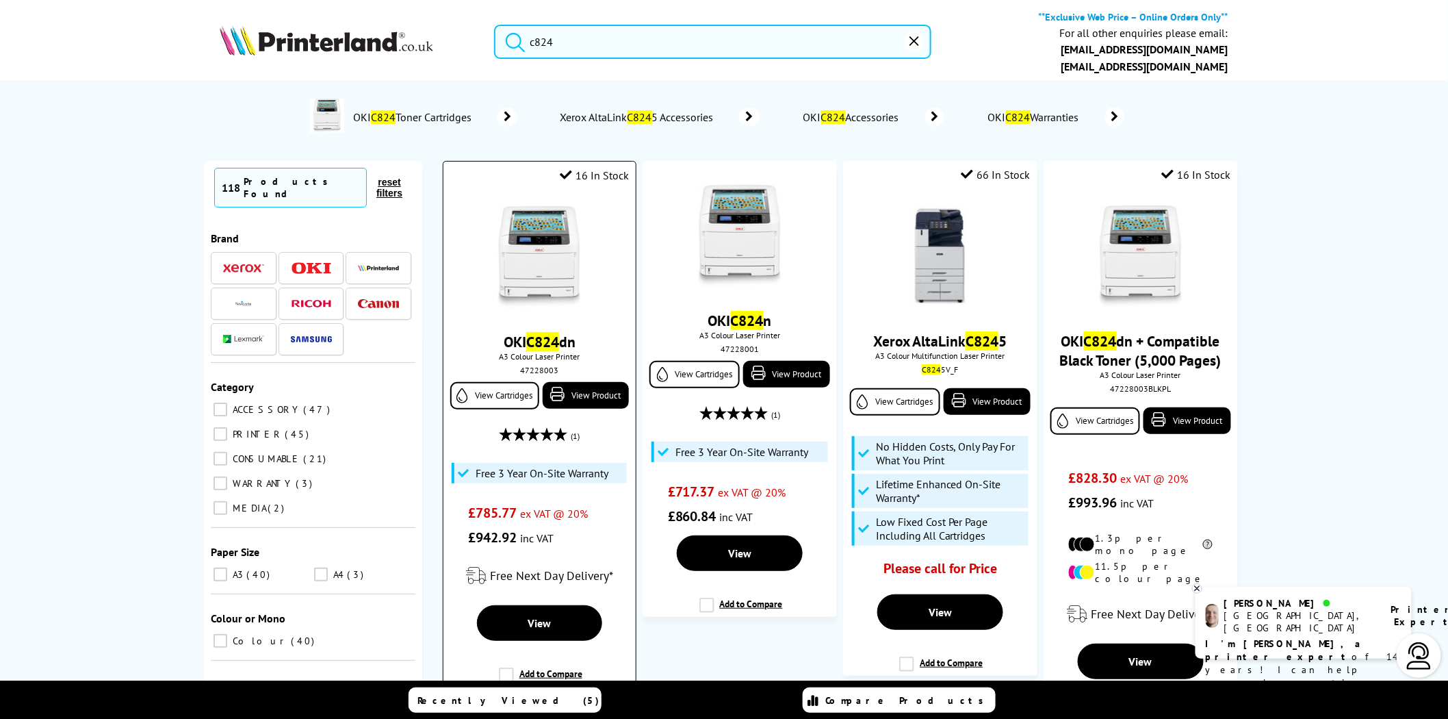
type input "c824"
click at [557, 244] on img at bounding box center [539, 257] width 103 height 103
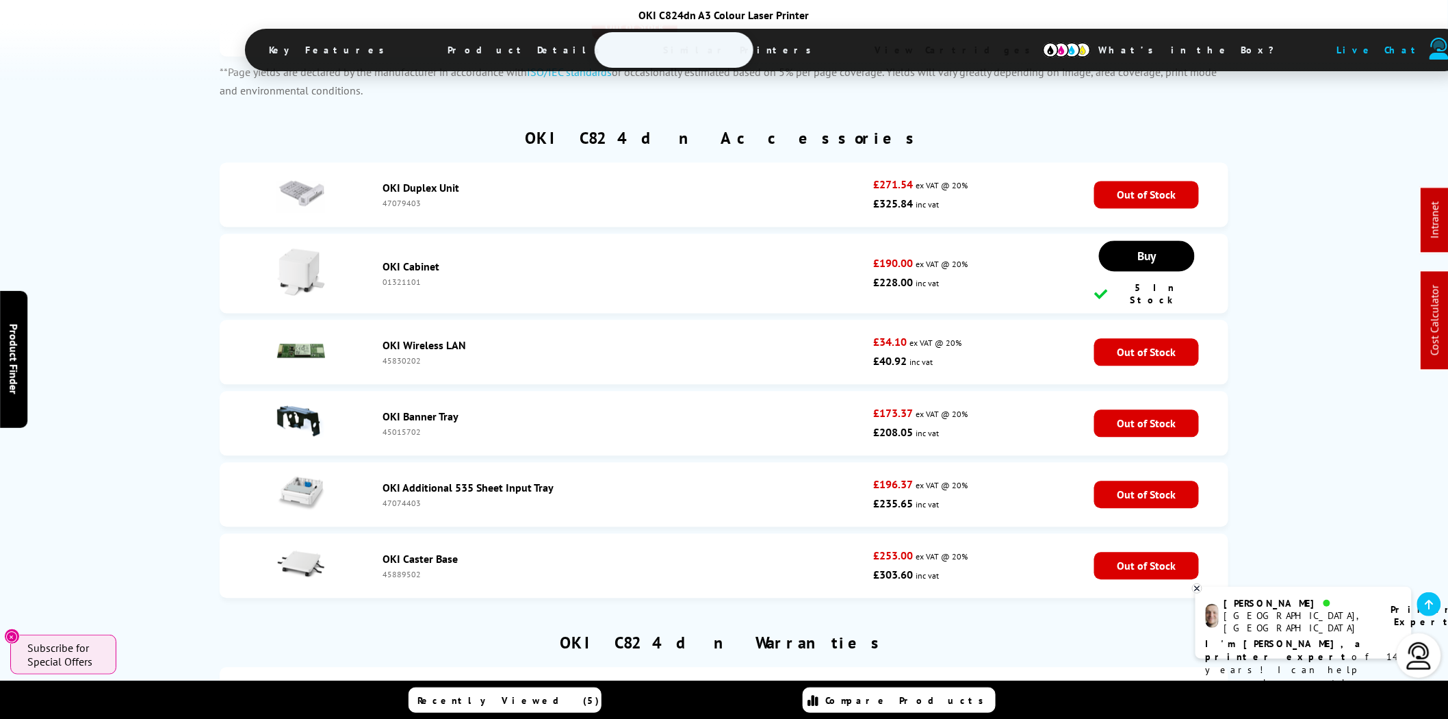
scroll to position [5241, 0]
